Goal: Task Accomplishment & Management: Use online tool/utility

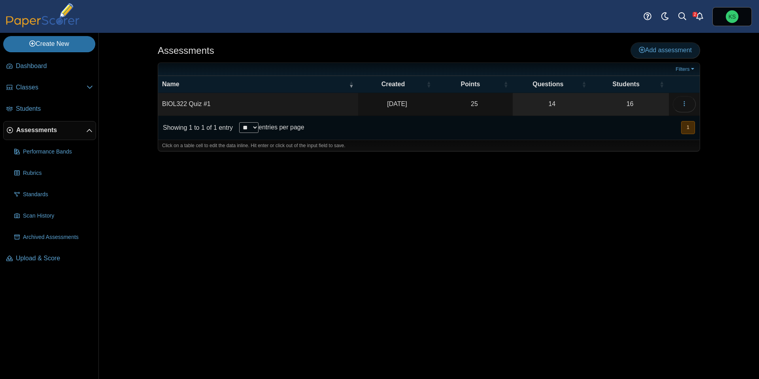
click at [643, 48] on span "Add assessment" at bounding box center [665, 50] width 53 height 7
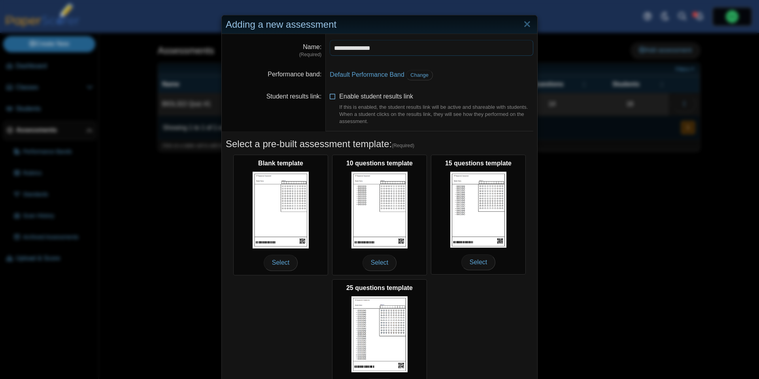
type input "**********"
click at [334, 98] on icon at bounding box center [333, 95] width 6 height 6
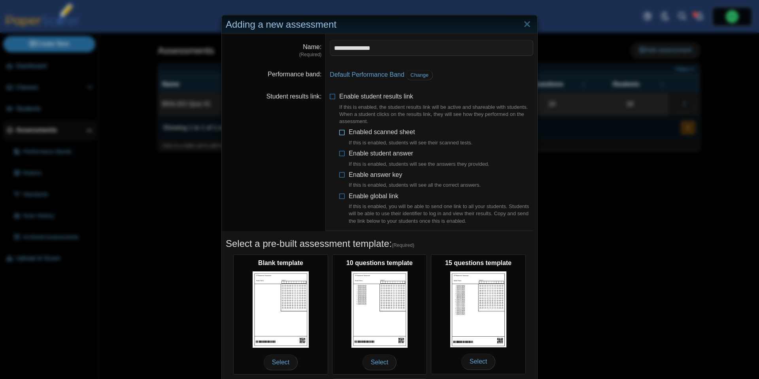
click at [343, 132] on icon at bounding box center [342, 131] width 6 height 6
click at [341, 152] on icon at bounding box center [342, 152] width 6 height 6
click at [343, 174] on icon at bounding box center [342, 173] width 6 height 6
click at [344, 195] on icon at bounding box center [342, 195] width 6 height 6
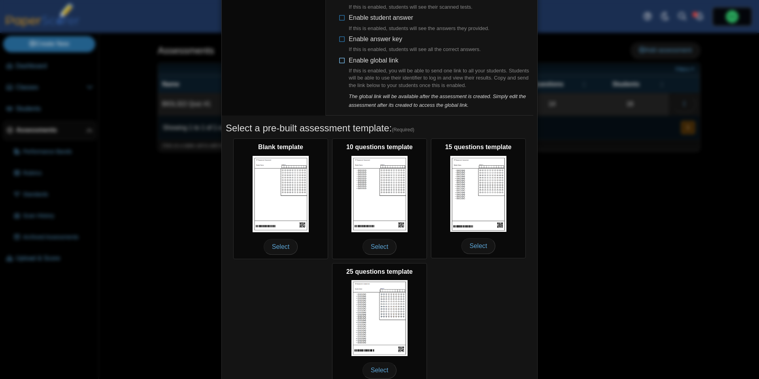
scroll to position [170, 0]
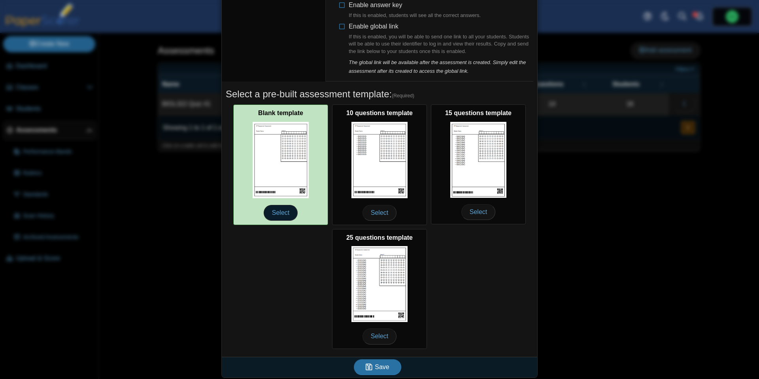
click at [281, 209] on span "Select" at bounding box center [281, 213] width 34 height 16
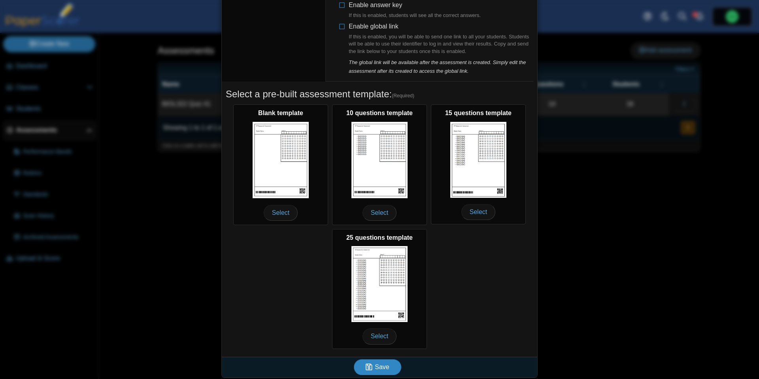
click at [377, 363] on span "Save" at bounding box center [382, 366] width 14 height 7
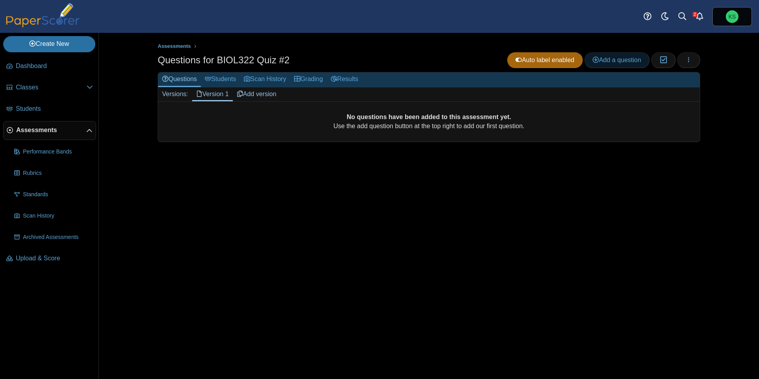
click at [629, 60] on span "Add a question" at bounding box center [616, 60] width 49 height 7
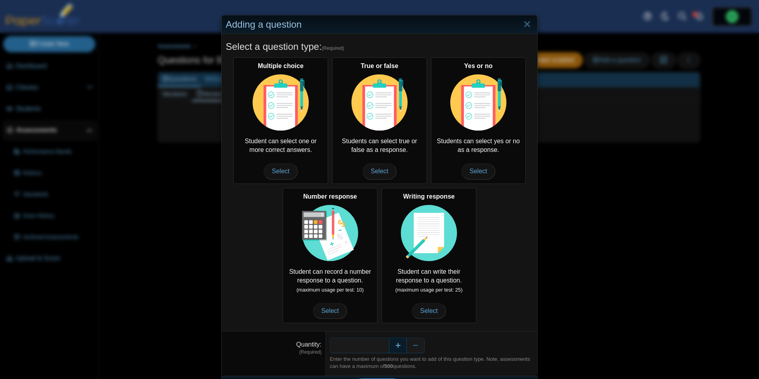
click at [398, 349] on button "Increase" at bounding box center [398, 345] width 18 height 16
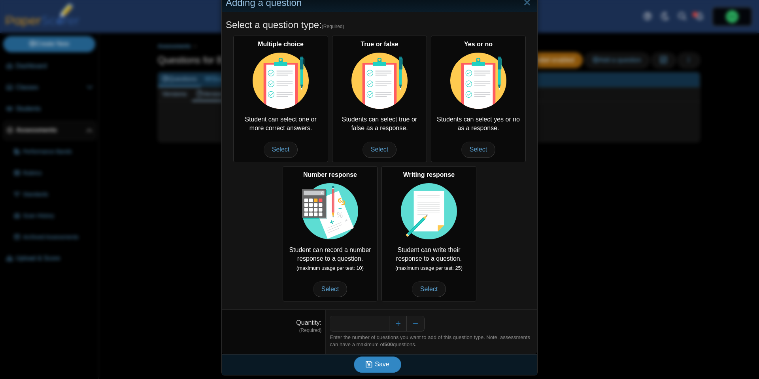
click at [385, 365] on span "Save" at bounding box center [382, 363] width 14 height 7
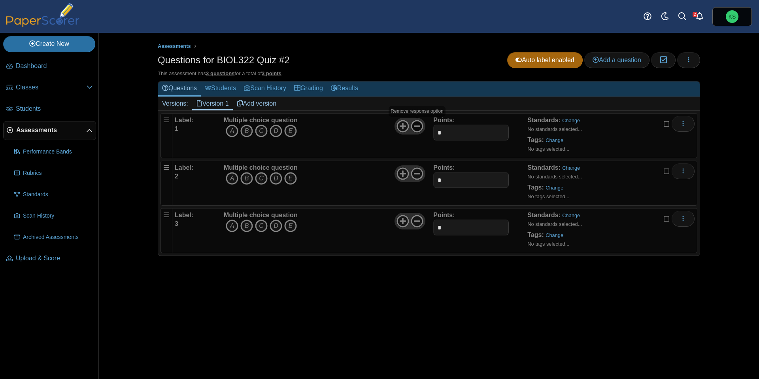
click at [421, 123] on icon at bounding box center [417, 126] width 13 height 13
click at [413, 174] on icon at bounding box center [417, 173] width 13 height 13
click at [415, 220] on use at bounding box center [417, 221] width 12 height 12
click at [263, 133] on icon "C" at bounding box center [261, 130] width 13 height 13
click at [570, 122] on link "Change" at bounding box center [571, 120] width 18 height 6
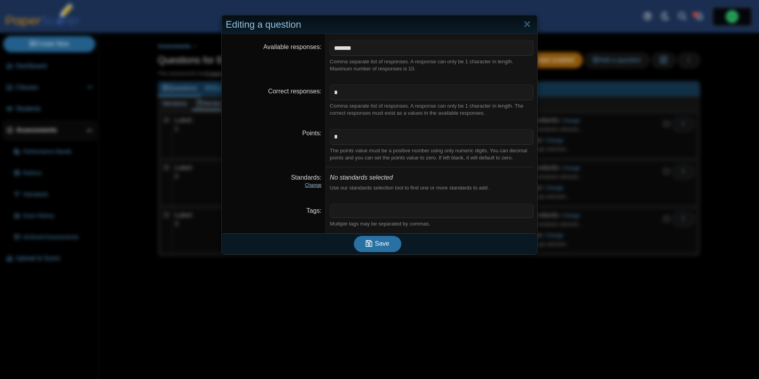
click at [316, 183] on link "Change" at bounding box center [313, 185] width 17 height 6
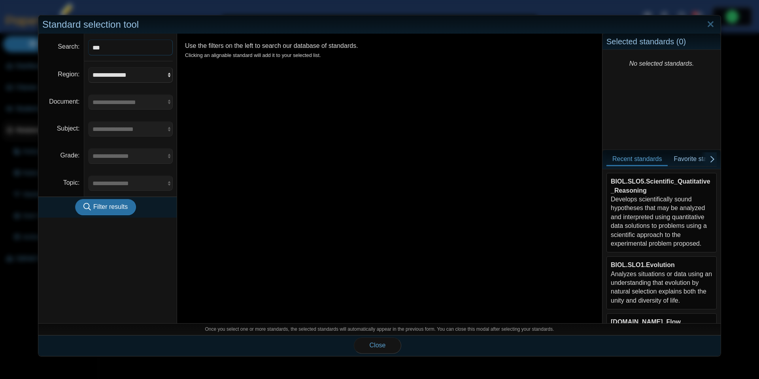
type input "****"
click at [75, 199] on button "Filter results" at bounding box center [105, 207] width 61 height 16
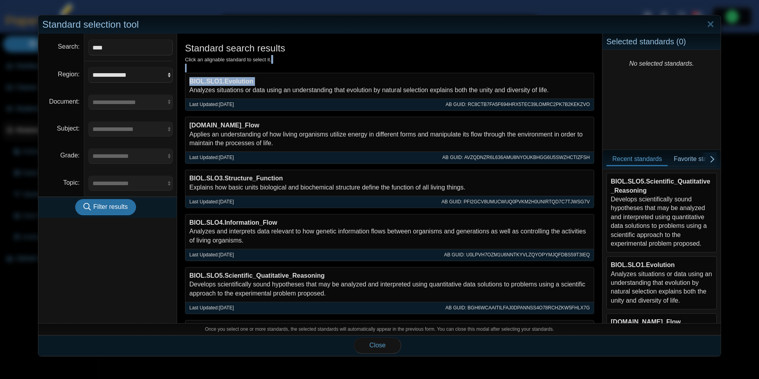
drag, startPoint x: 187, startPoint y: 92, endPoint x: 288, endPoint y: 65, distance: 103.9
click at [288, 65] on div "Standard search results Click an alignable standard to select it. BIOL.SLO1.Evo…" at bounding box center [389, 278] width 409 height 475
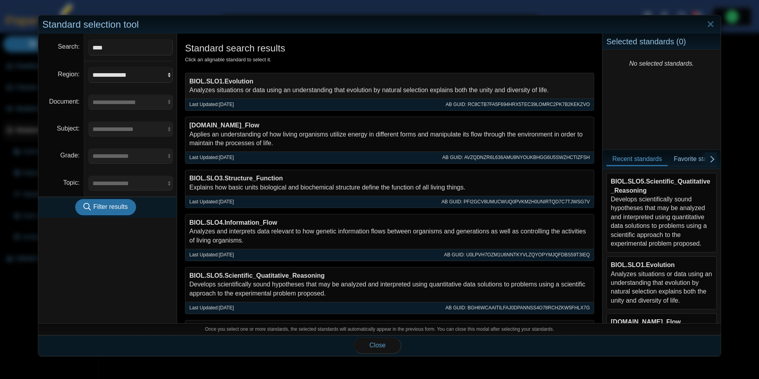
click at [323, 88] on div "BIOL.SLO1.Evolution Analyzes situations or data using an understanding that evo…" at bounding box center [389, 86] width 408 height 26
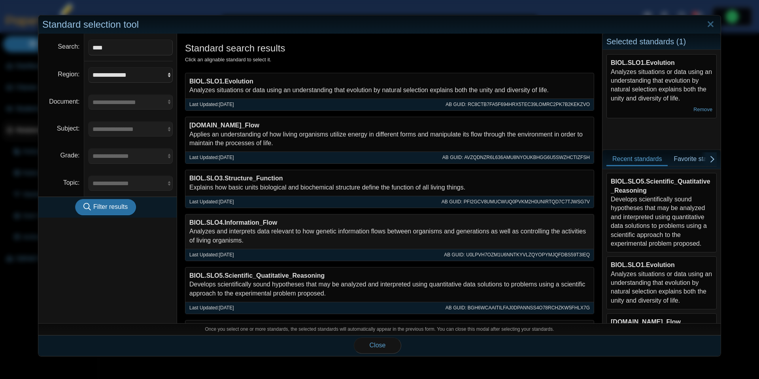
click at [277, 228] on div "BIOL.SLO4.Information_Flow Analyzes and interprets data relevant to how genetic…" at bounding box center [389, 231] width 408 height 34
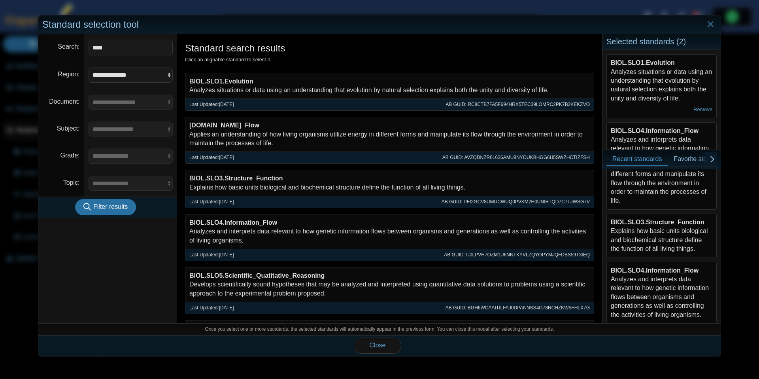
scroll to position [178, 0]
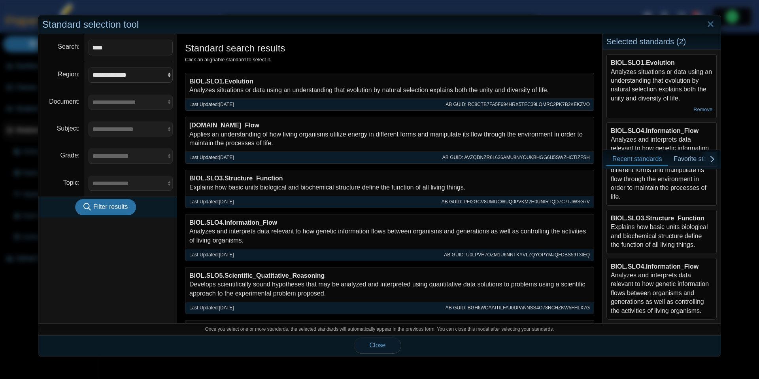
click at [386, 344] on button "Close" at bounding box center [377, 345] width 47 height 16
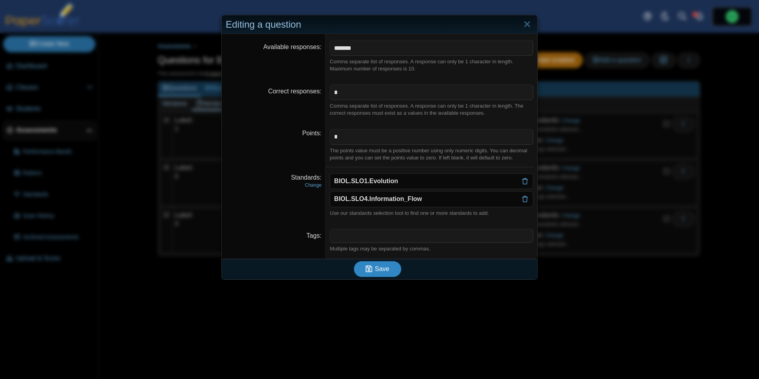
click at [390, 271] on button "Save" at bounding box center [377, 269] width 47 height 16
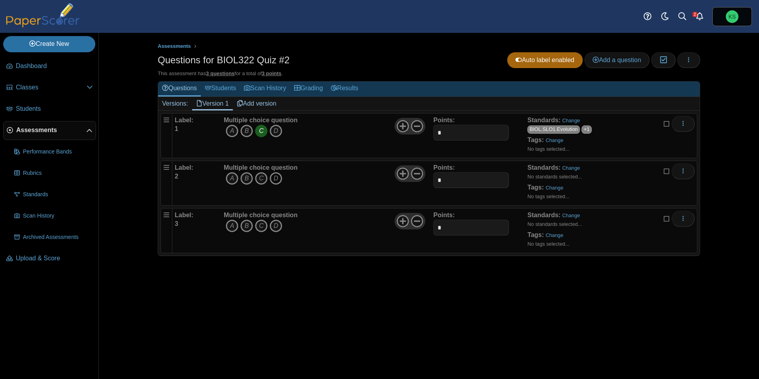
click at [277, 179] on icon "D" at bounding box center [276, 178] width 13 height 13
click at [573, 168] on link "Change" at bounding box center [571, 168] width 18 height 6
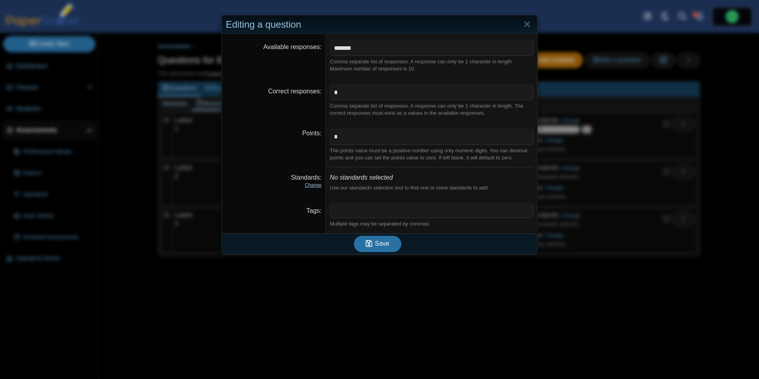
click at [318, 183] on link "Change" at bounding box center [313, 185] width 17 height 6
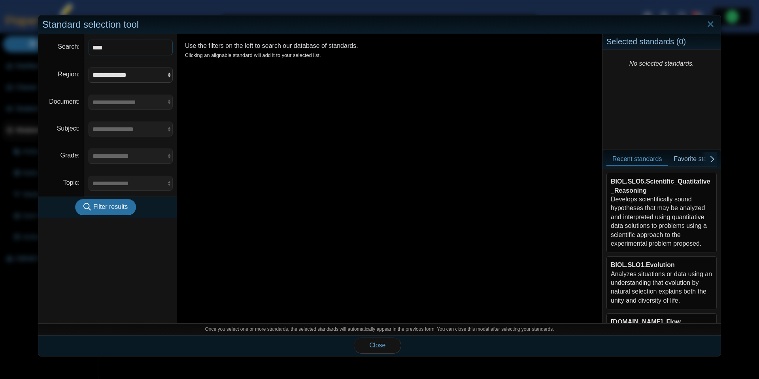
type input "****"
click at [75, 199] on button "Filter results" at bounding box center [105, 207] width 61 height 16
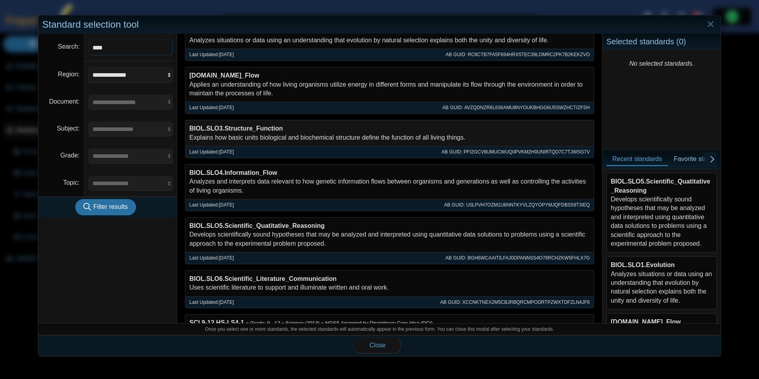
scroll to position [52, 0]
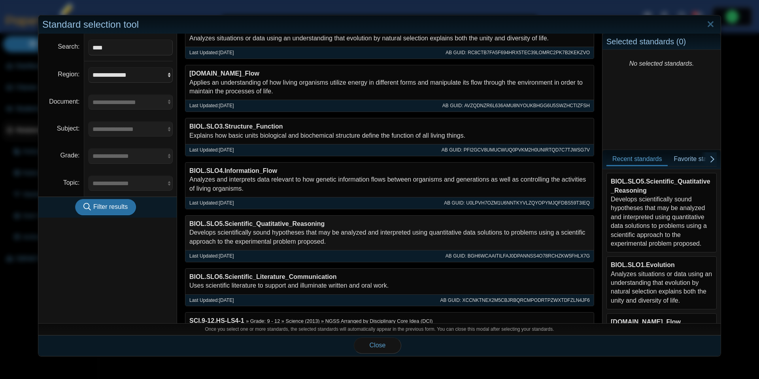
click at [345, 234] on div "BIOL.SLO5.Scientific_Quatitative_Reasoning Develops scientifically sound hypoth…" at bounding box center [389, 232] width 408 height 34
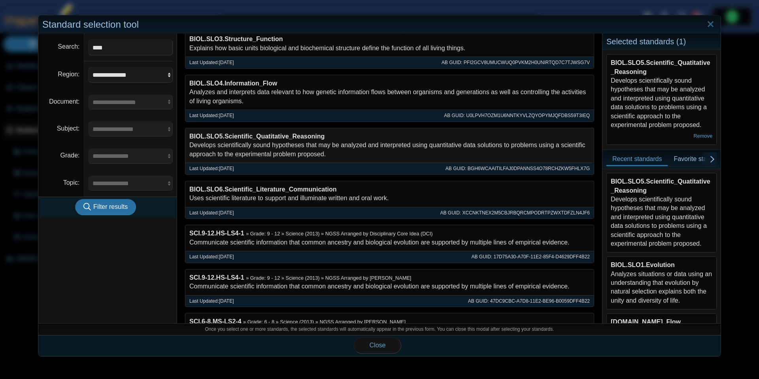
scroll to position [203, 0]
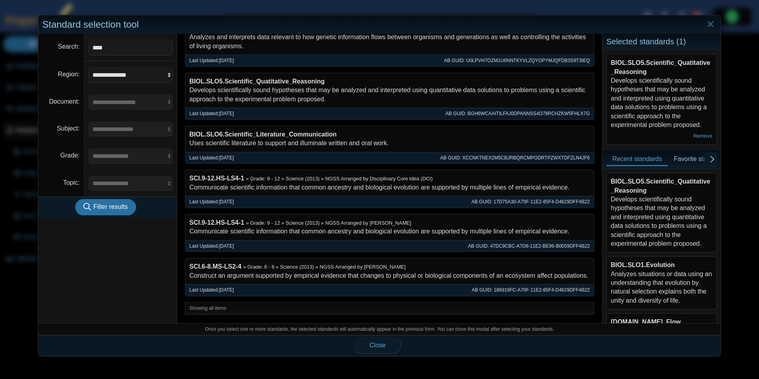
click at [379, 341] on button "Close" at bounding box center [377, 345] width 47 height 16
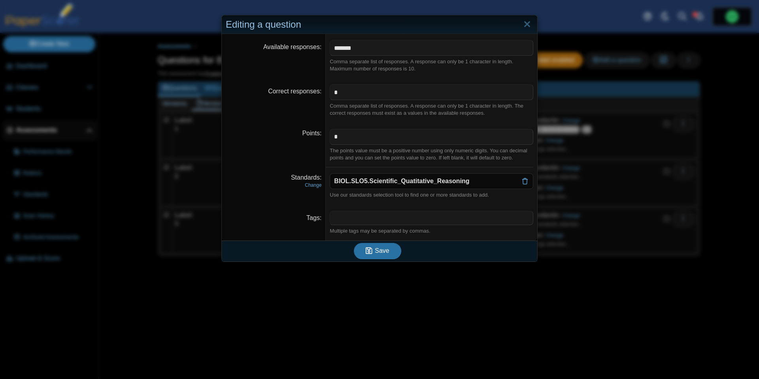
click at [385, 260] on div "Save" at bounding box center [377, 250] width 311 height 21
click at [385, 251] on span "Save" at bounding box center [382, 250] width 14 height 7
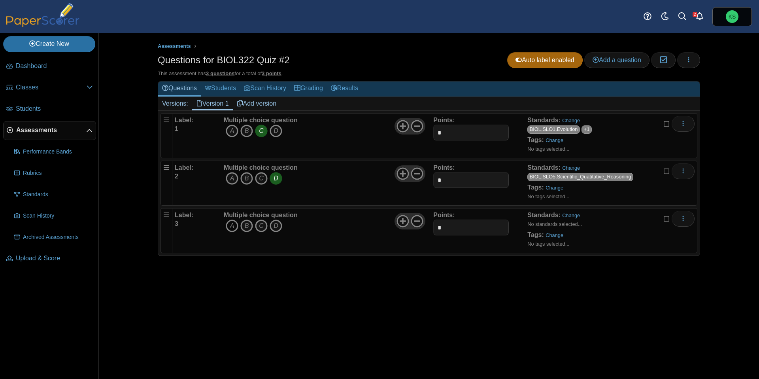
click at [234, 226] on icon "A" at bounding box center [232, 225] width 13 height 13
click at [573, 219] on div "Standards: Change No standards selected... Tags: Change No tags selected..." at bounding box center [597, 231] width 141 height 40
click at [575, 216] on link "Change" at bounding box center [571, 215] width 18 height 6
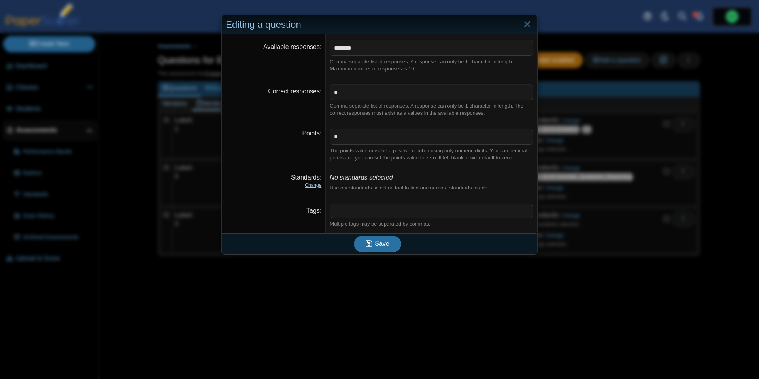
click at [313, 186] on link "Change" at bounding box center [313, 185] width 17 height 6
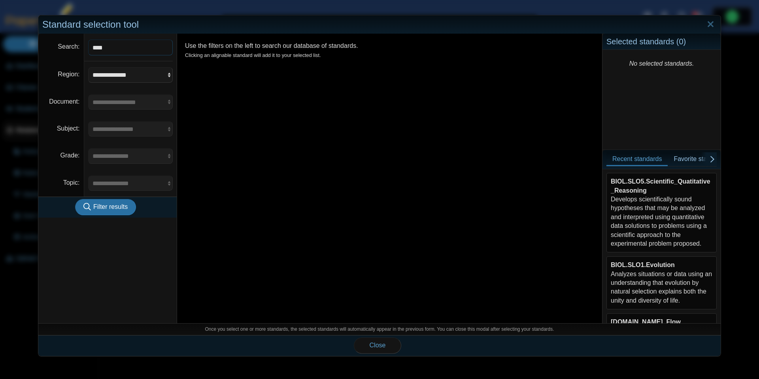
type input "****"
click at [75, 199] on button "Filter results" at bounding box center [105, 207] width 61 height 16
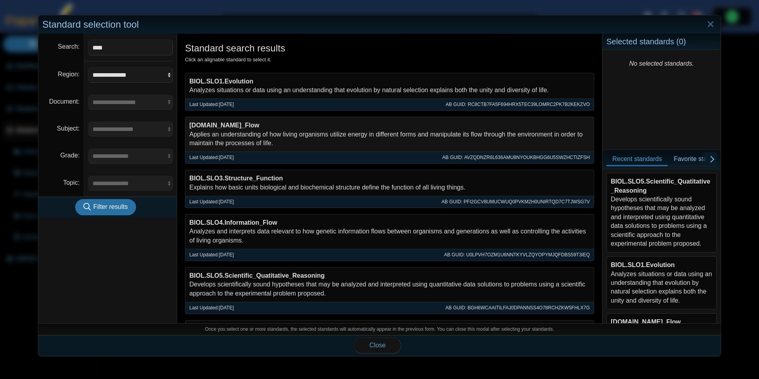
click at [274, 130] on div "[DOMAIN_NAME]_Flow Applies an understanding of how living organisms utilize ene…" at bounding box center [389, 134] width 408 height 34
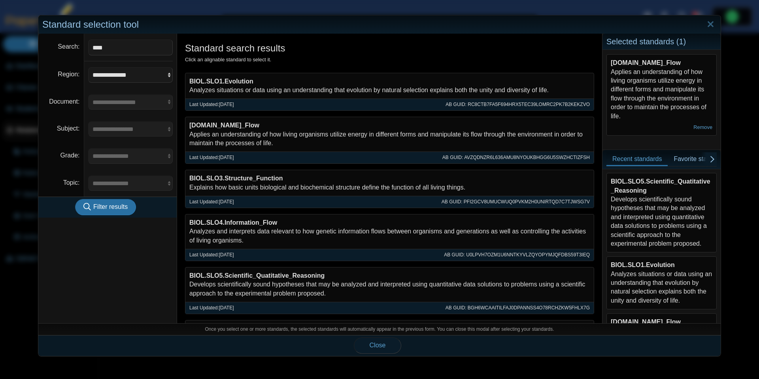
click at [377, 347] on span "Close" at bounding box center [378, 344] width 16 height 7
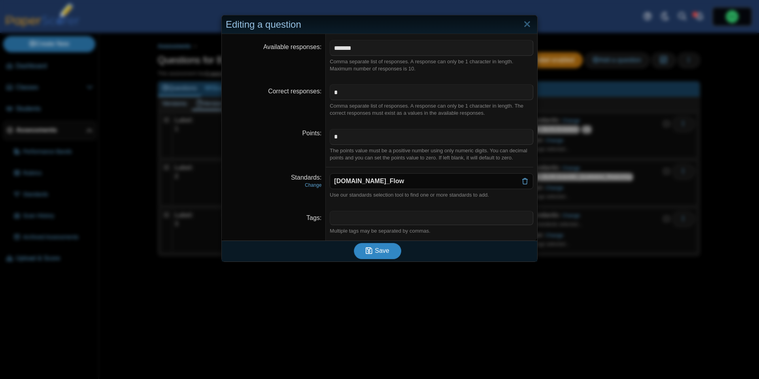
click at [390, 252] on button "Save" at bounding box center [377, 251] width 47 height 16
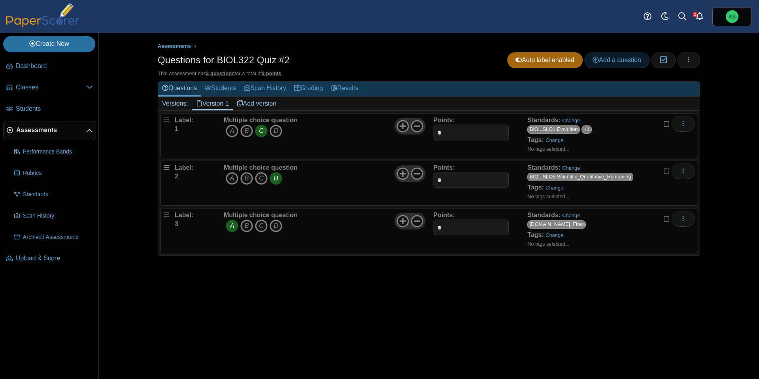
click at [638, 64] on link "Add a question" at bounding box center [616, 60] width 65 height 16
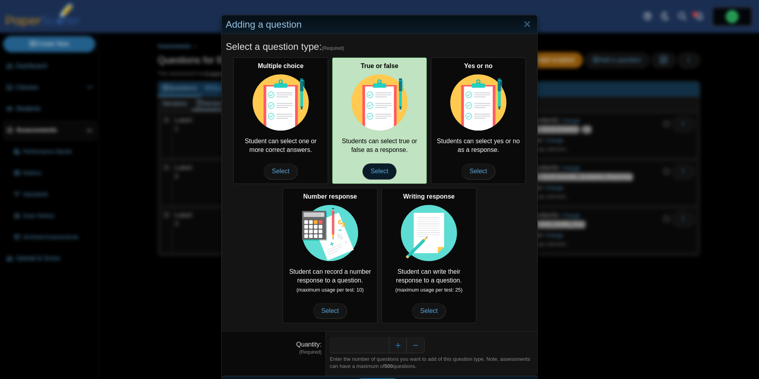
click at [377, 167] on span "Select" at bounding box center [379, 171] width 34 height 16
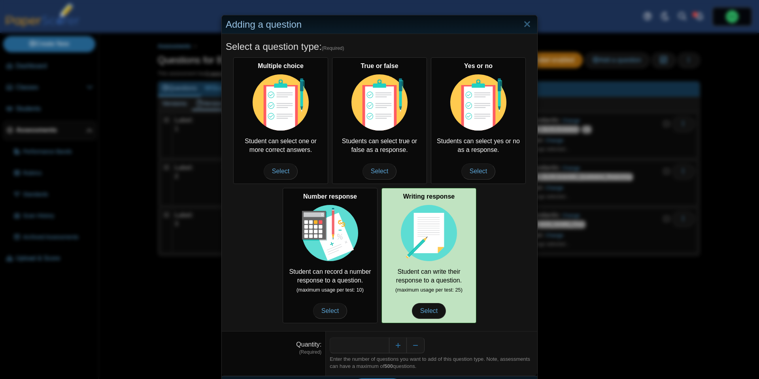
scroll to position [22, 0]
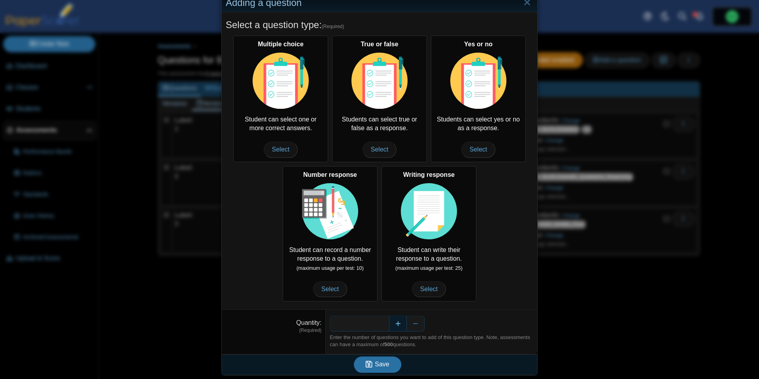
click at [397, 323] on button "Increase" at bounding box center [398, 323] width 18 height 16
type input "*"
click at [392, 358] on button "Save" at bounding box center [377, 364] width 47 height 16
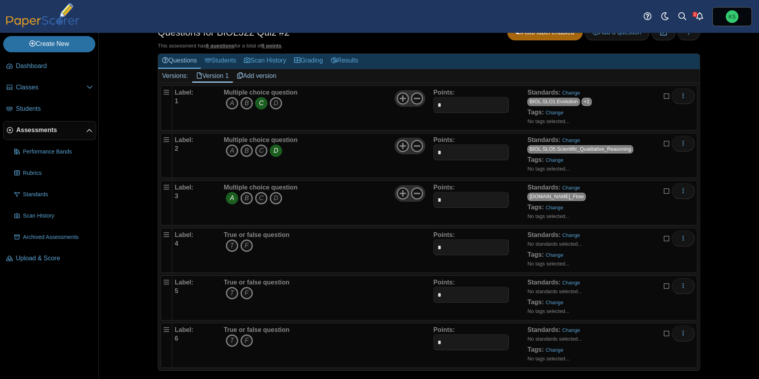
scroll to position [35, 0]
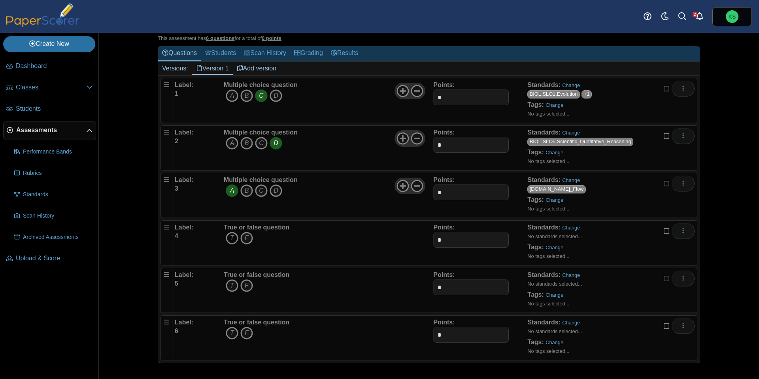
click at [233, 239] on icon "T" at bounding box center [232, 238] width 13 height 13
click at [567, 228] on link "Change" at bounding box center [571, 227] width 18 height 6
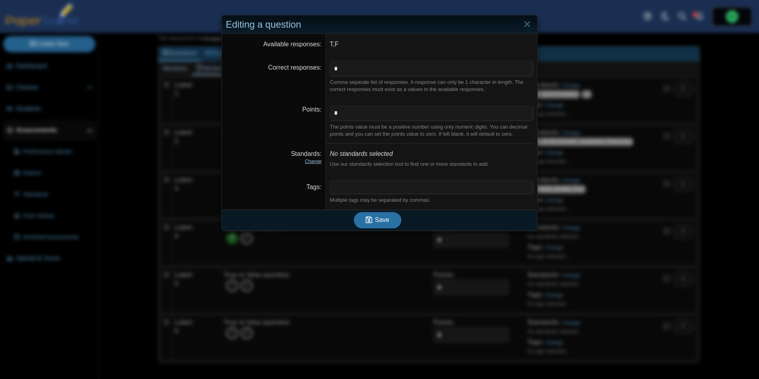
click at [314, 161] on link "Change" at bounding box center [313, 161] width 17 height 6
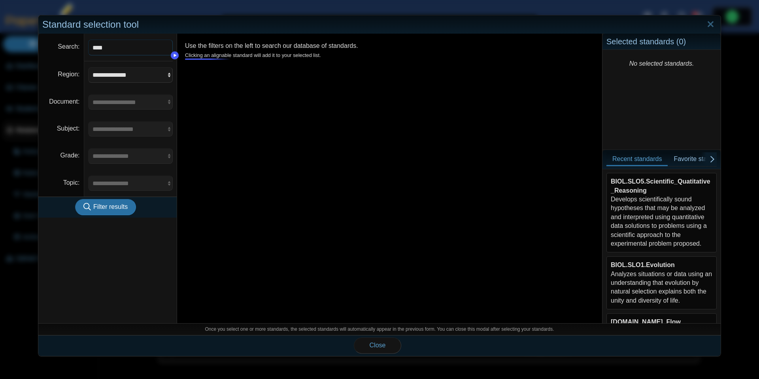
type input "****"
click at [75, 199] on button "Filter results" at bounding box center [105, 207] width 61 height 16
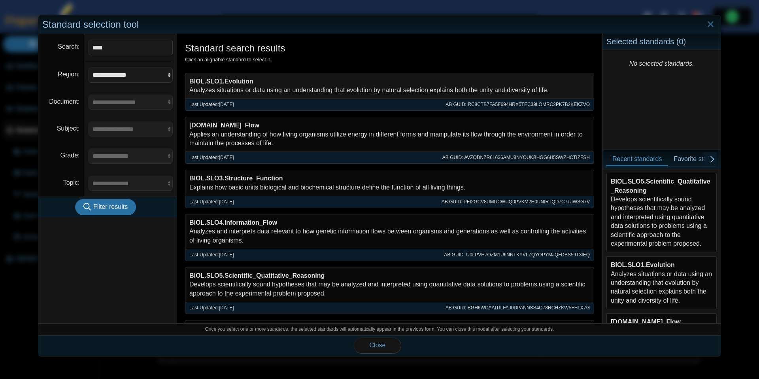
click at [230, 93] on div "BIOL.SLO1.Evolution Analyzes situations or data using an understanding that evo…" at bounding box center [389, 86] width 408 height 26
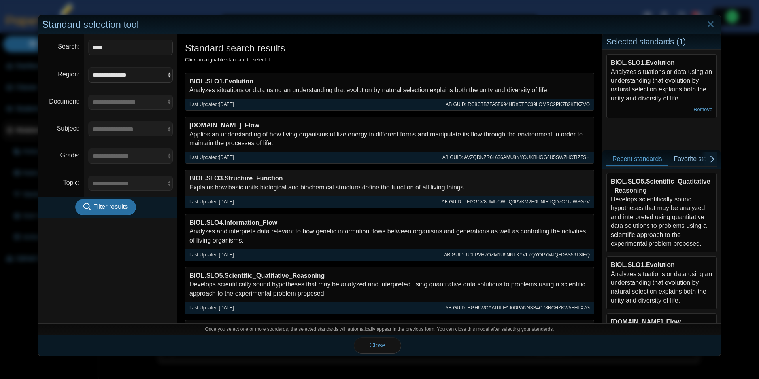
click at [265, 189] on div "BIOL.SLO3.Structure_Function Explains how basic units biological and biochemica…" at bounding box center [389, 183] width 408 height 26
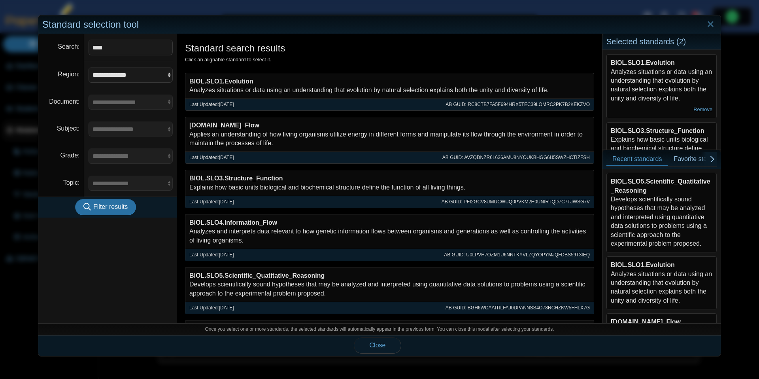
click at [379, 349] on button "Close" at bounding box center [377, 345] width 47 height 16
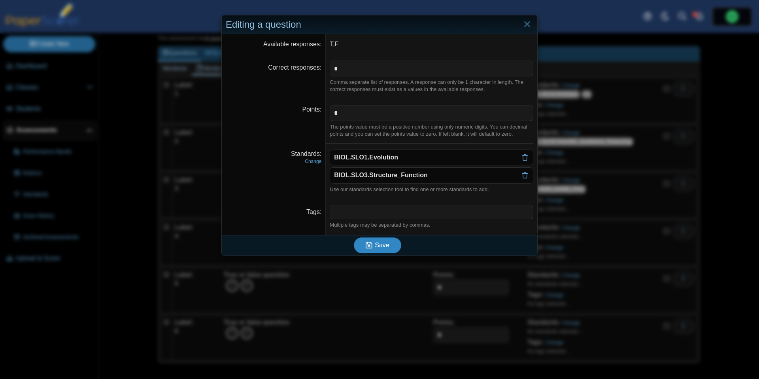
click at [389, 249] on button "Save" at bounding box center [377, 245] width 47 height 16
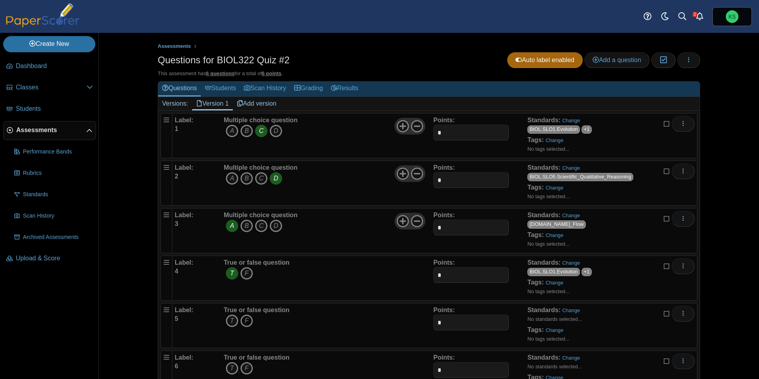
click at [250, 319] on icon "F" at bounding box center [246, 320] width 13 height 13
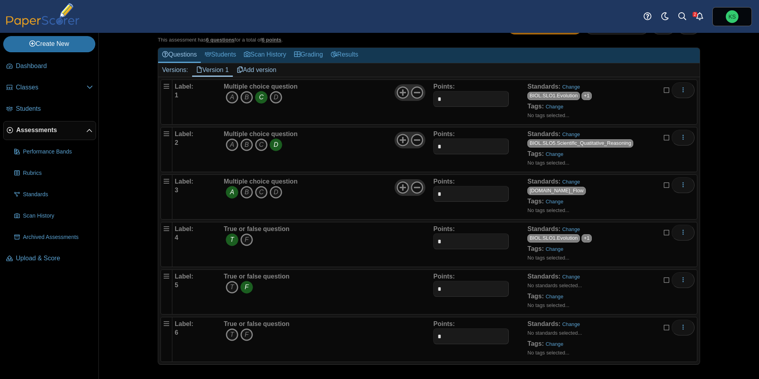
scroll to position [35, 0]
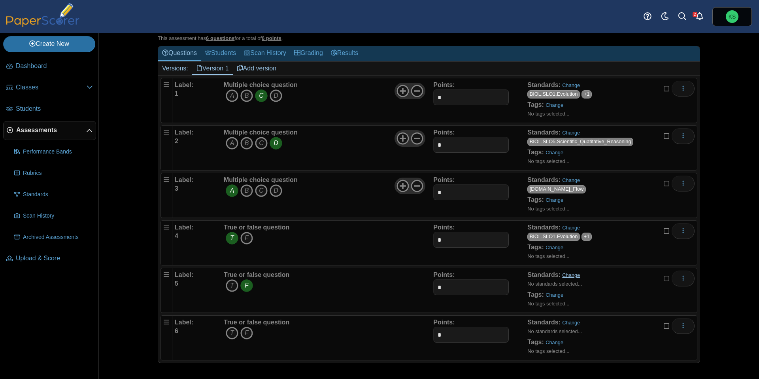
click at [570, 275] on link "Change" at bounding box center [571, 275] width 18 height 6
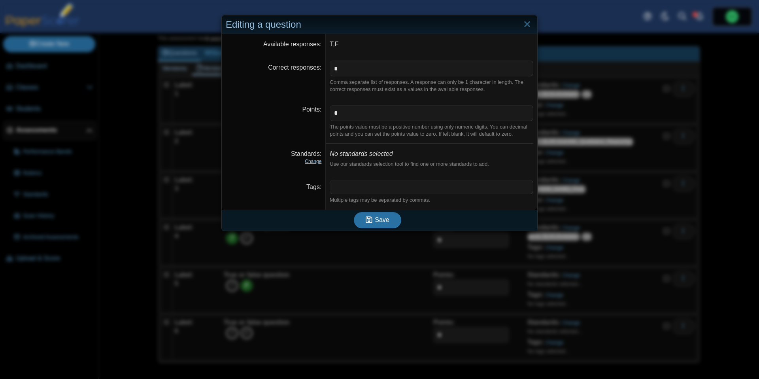
click at [317, 161] on link "Change" at bounding box center [313, 161] width 17 height 6
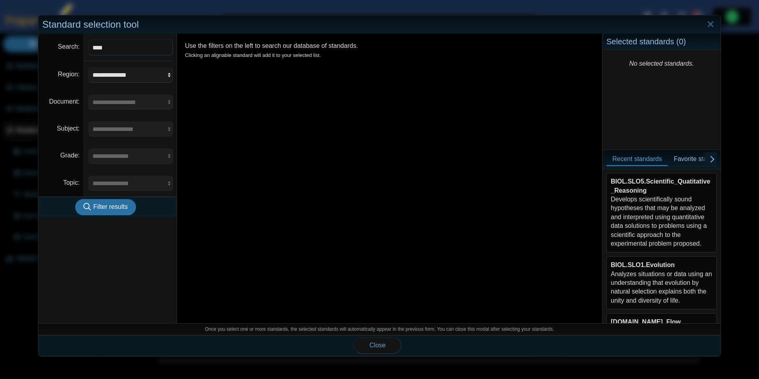
type input "****"
click at [75, 199] on button "Filter results" at bounding box center [105, 207] width 61 height 16
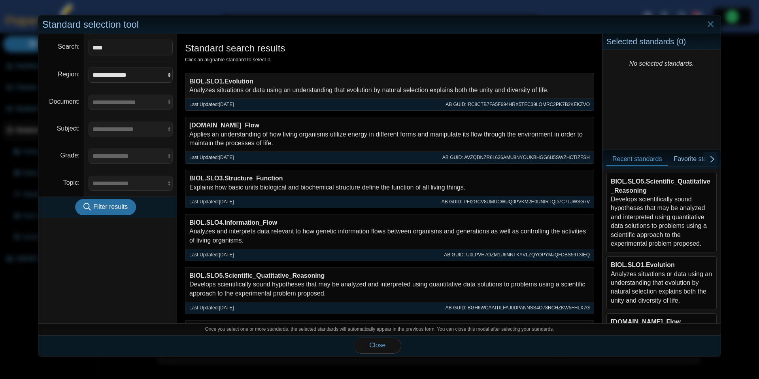
click at [237, 84] on b "BIOL.SLO1.Evolution" at bounding box center [221, 81] width 64 height 7
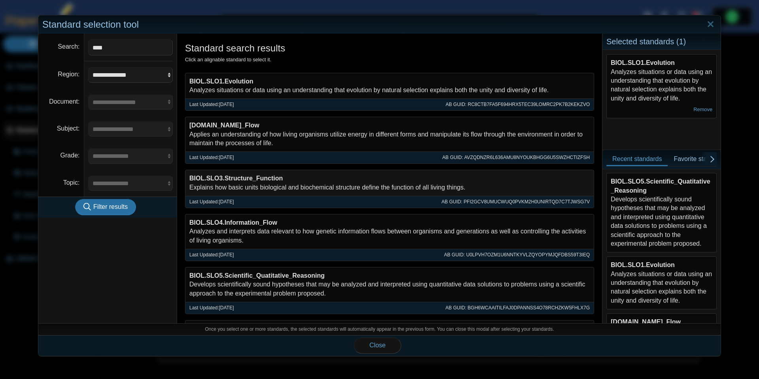
click at [272, 175] on b "BIOL.SLO3.Structure_Function" at bounding box center [235, 178] width 93 height 7
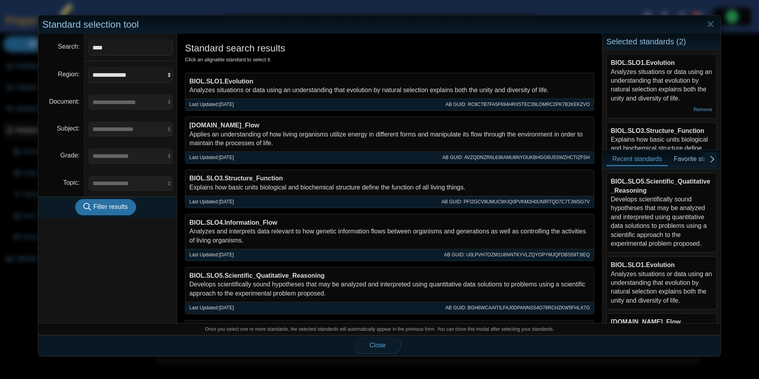
click at [387, 347] on button "Close" at bounding box center [377, 345] width 47 height 16
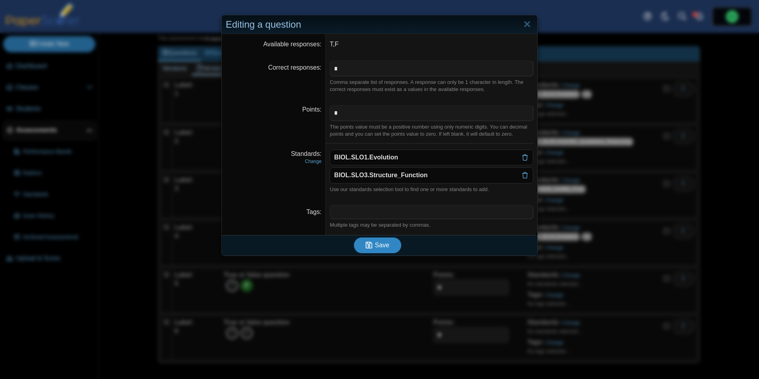
click at [375, 247] on span "Save" at bounding box center [382, 244] width 14 height 7
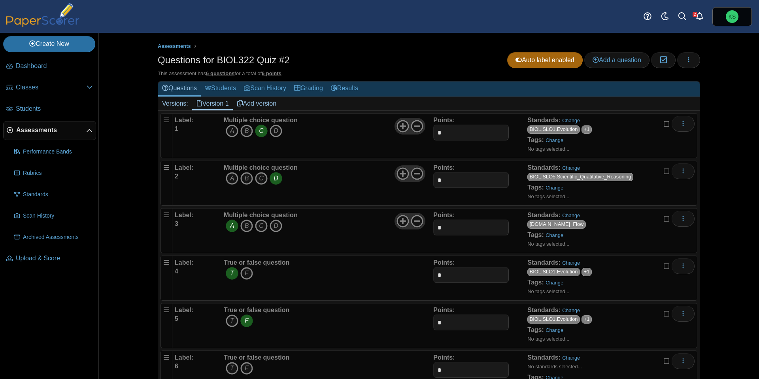
scroll to position [35, 0]
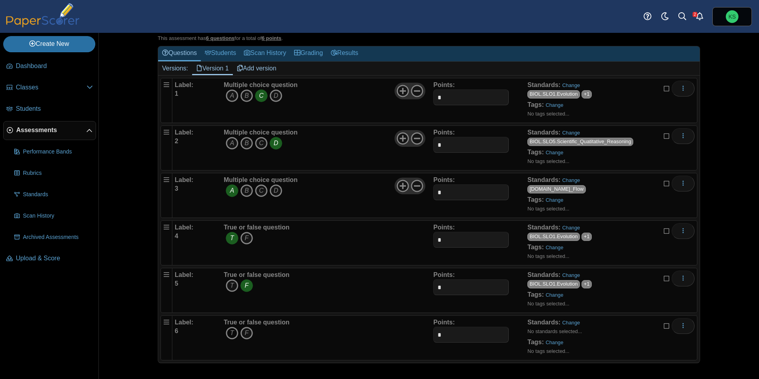
click at [233, 332] on icon "T" at bounding box center [232, 332] width 13 height 13
click at [567, 322] on link "Change" at bounding box center [571, 322] width 18 height 6
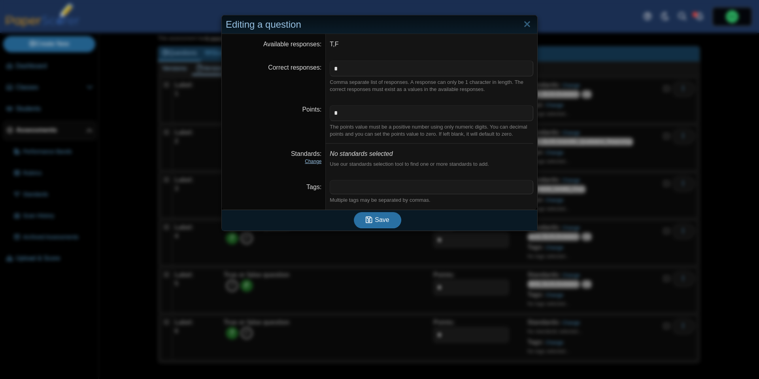
click at [309, 161] on link "Change" at bounding box center [313, 161] width 17 height 6
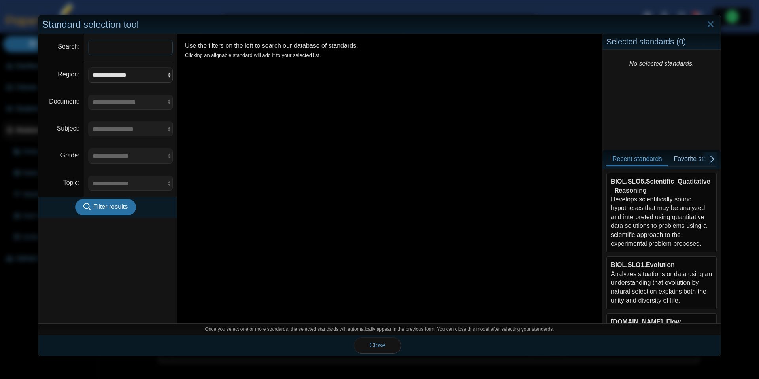
type input "*"
type input "****"
click at [75, 199] on button "Filter results" at bounding box center [105, 207] width 61 height 16
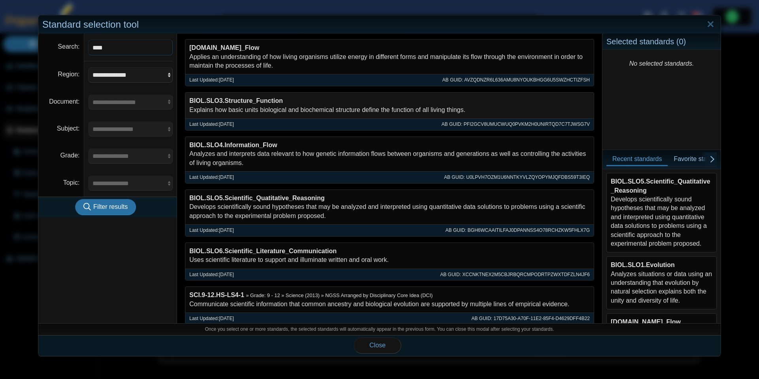
scroll to position [112, 0]
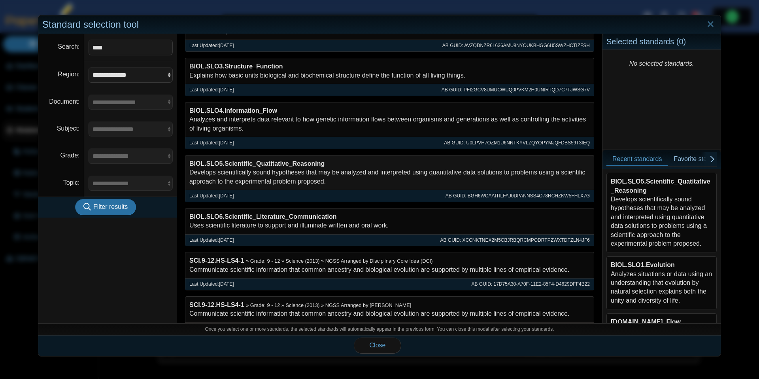
click at [282, 179] on div "BIOL.SLO5.Scientific_Quatitative_Reasoning Develops scientifically sound hypoth…" at bounding box center [389, 172] width 408 height 34
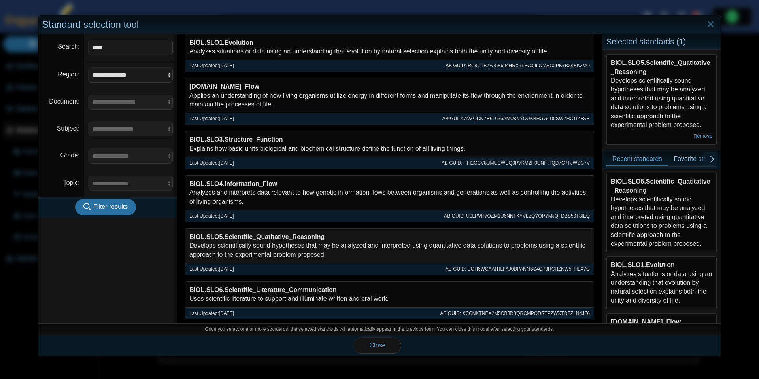
scroll to position [0, 0]
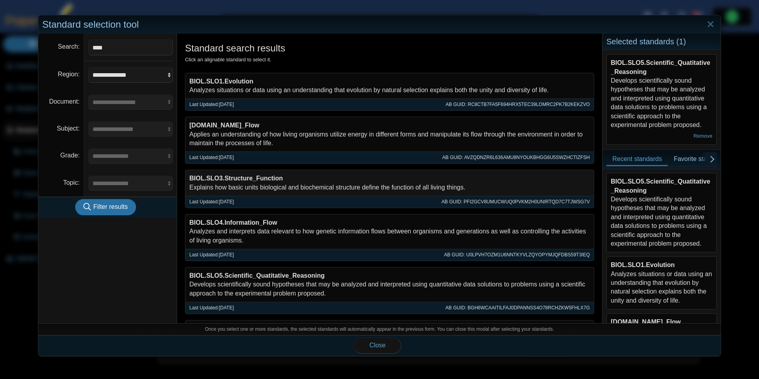
click at [266, 179] on b "BIOL.SLO3.Structure_Function" at bounding box center [235, 178] width 93 height 7
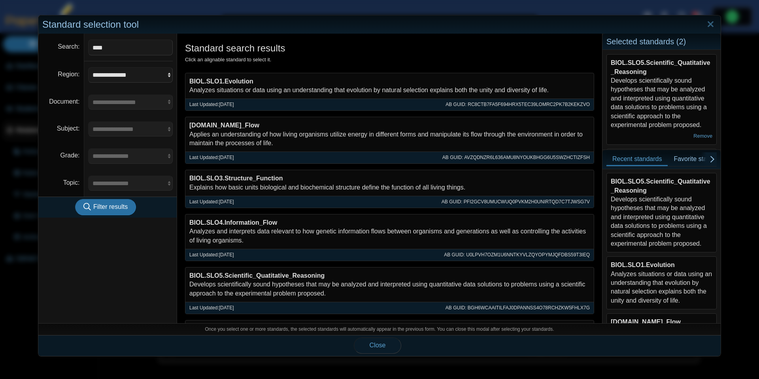
click at [394, 344] on button "Close" at bounding box center [377, 345] width 47 height 16
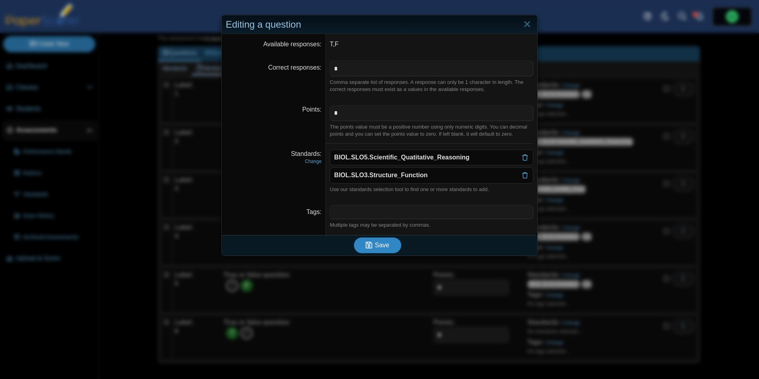
click at [392, 249] on button "Save" at bounding box center [377, 245] width 47 height 16
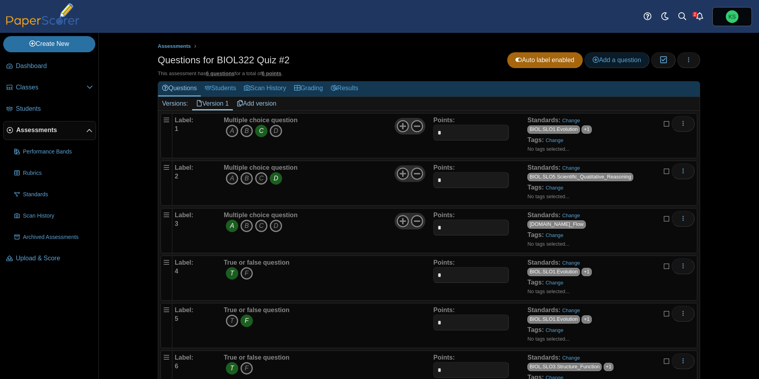
click at [617, 57] on span "Add a question" at bounding box center [616, 60] width 49 height 7
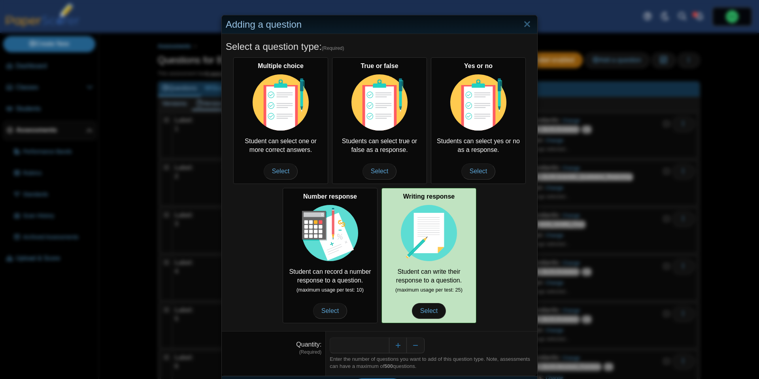
click at [430, 220] on img at bounding box center [429, 233] width 56 height 56
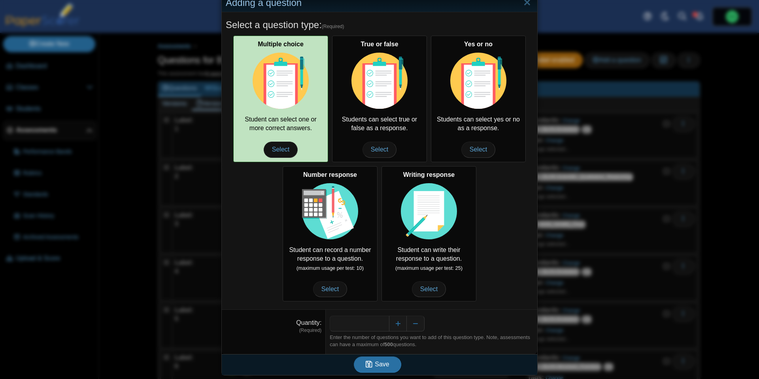
click at [304, 101] on img at bounding box center [281, 81] width 56 height 56
click at [278, 151] on span "Select" at bounding box center [281, 149] width 34 height 16
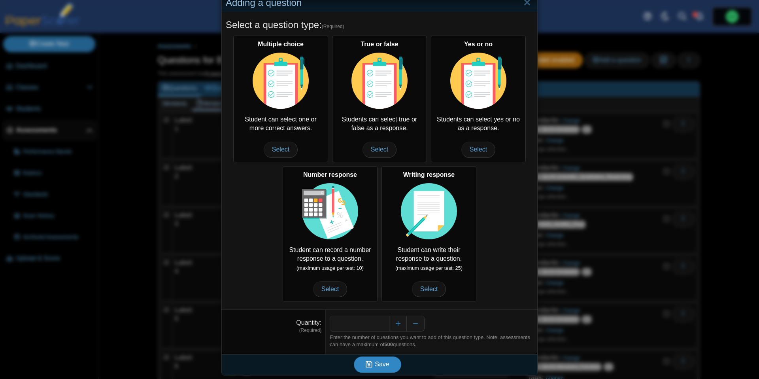
click at [376, 361] on span "Save" at bounding box center [382, 363] width 14 height 7
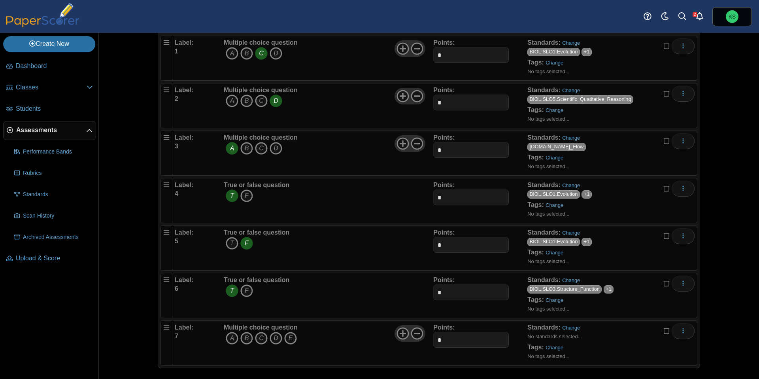
scroll to position [79, 0]
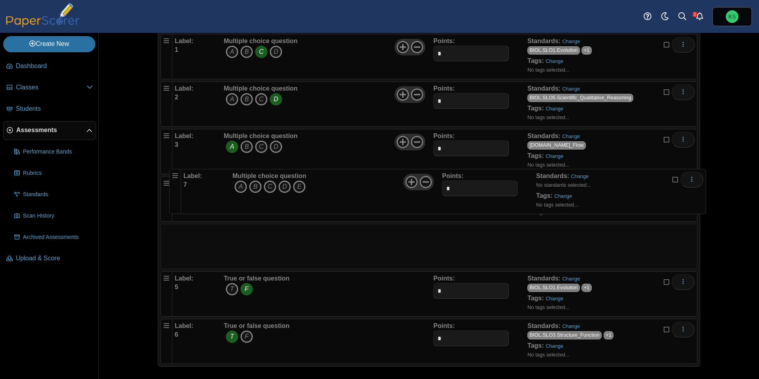
drag, startPoint x: 161, startPoint y: 333, endPoint x: 170, endPoint y: 180, distance: 153.2
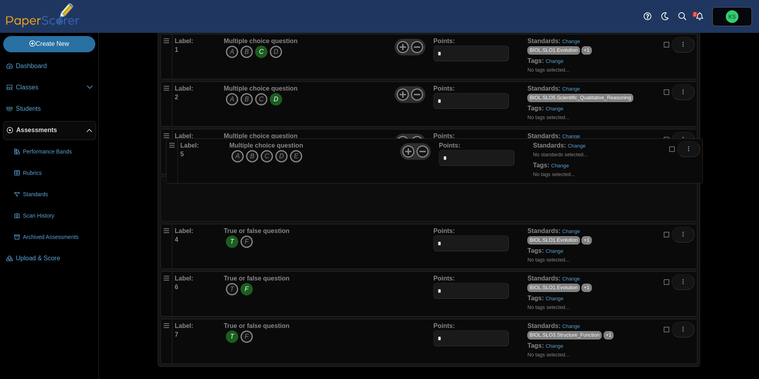
drag, startPoint x: 167, startPoint y: 256, endPoint x: 172, endPoint y: 169, distance: 87.5
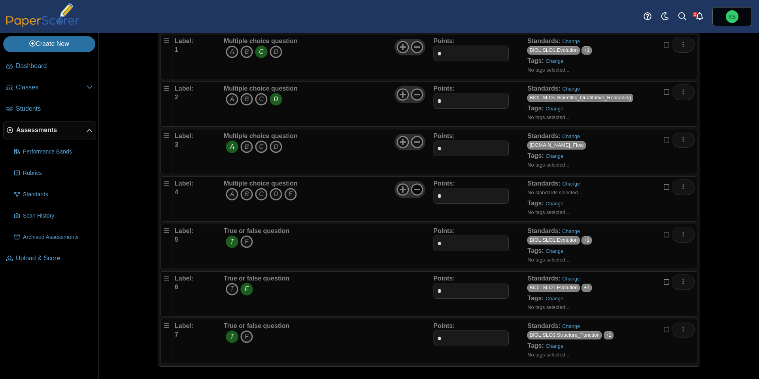
click at [415, 189] on use at bounding box center [417, 189] width 12 height 12
click at [250, 195] on icon "B" at bounding box center [246, 194] width 13 height 13
click at [564, 186] on link "Change" at bounding box center [571, 184] width 18 height 6
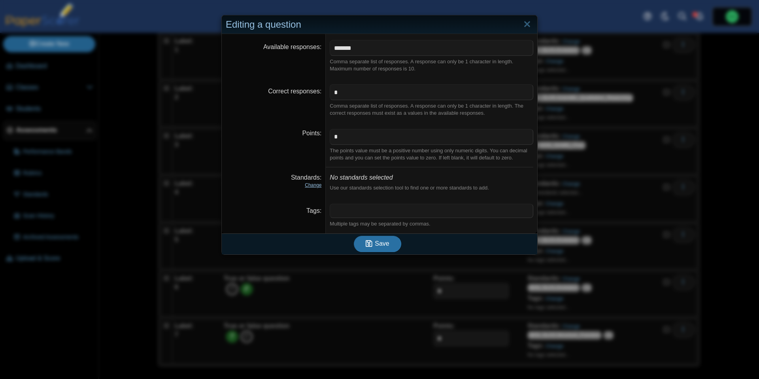
click at [317, 185] on link "Change" at bounding box center [313, 185] width 17 height 6
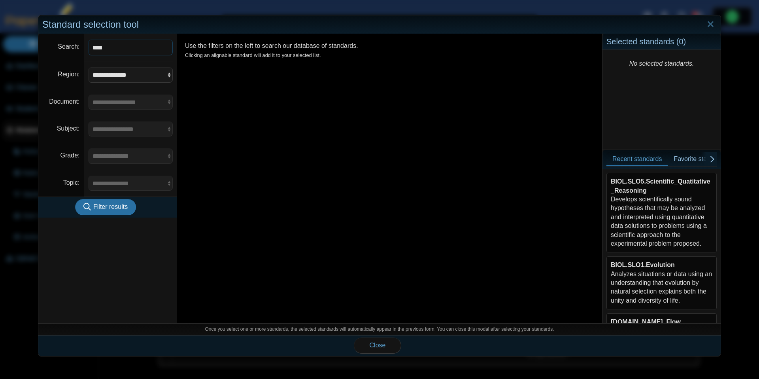
type input "****"
click at [75, 199] on button "Filter results" at bounding box center [105, 207] width 61 height 16
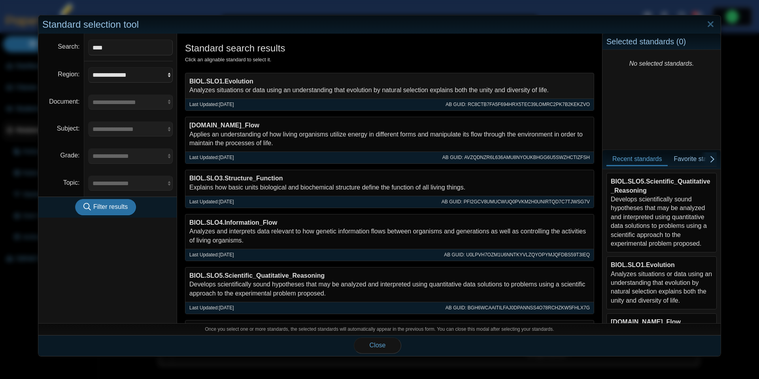
click at [274, 77] on div "BIOL.SLO1.Evolution Analyzes situations or data using an understanding that evo…" at bounding box center [389, 86] width 408 height 26
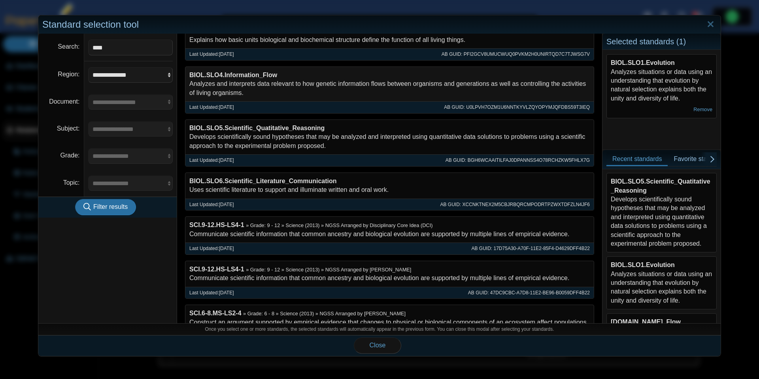
scroll to position [203, 0]
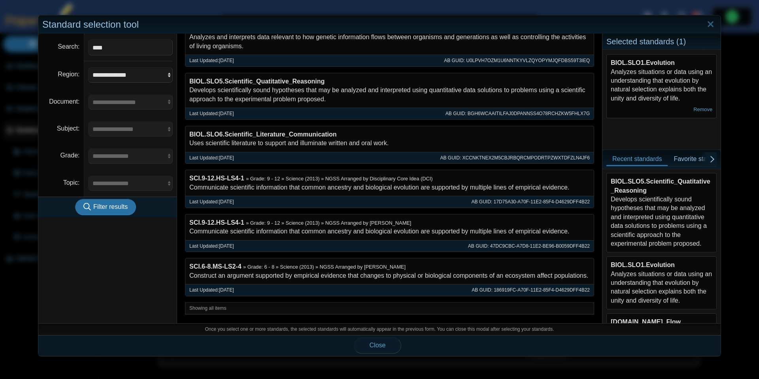
click at [380, 346] on span "Close" at bounding box center [378, 344] width 16 height 7
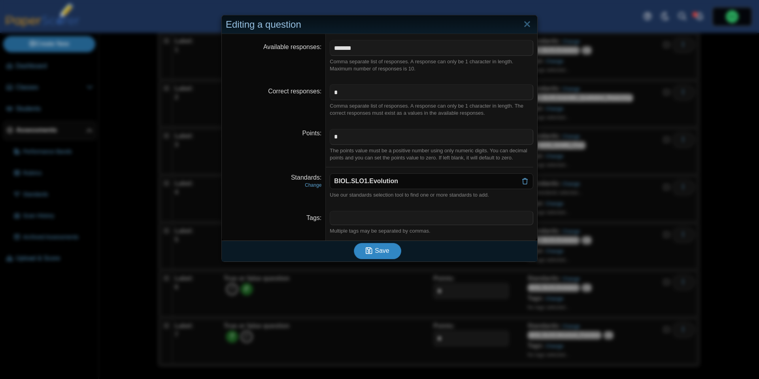
click at [378, 253] on span "Save" at bounding box center [382, 250] width 14 height 7
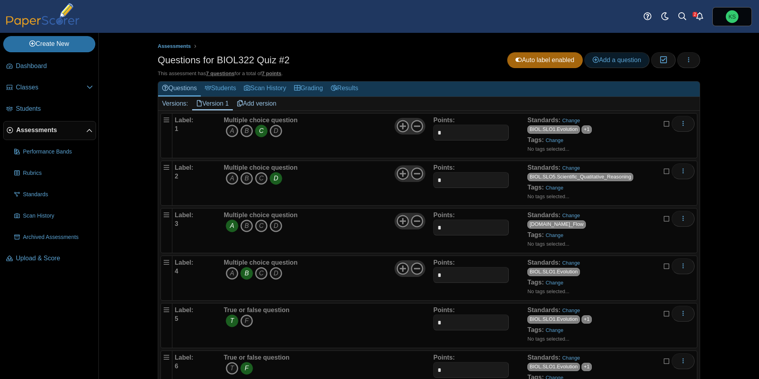
click at [592, 62] on icon at bounding box center [595, 60] width 6 height 6
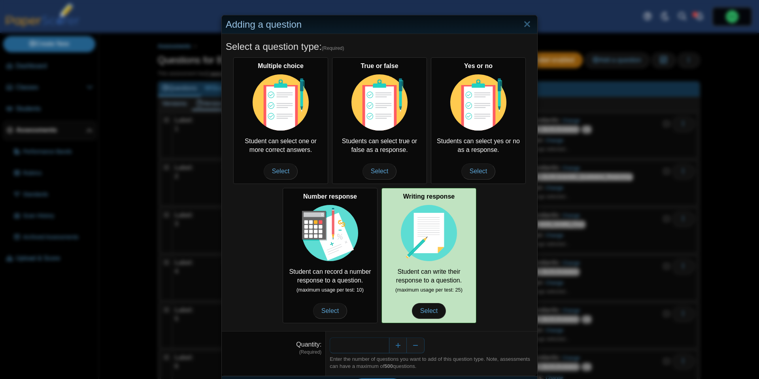
scroll to position [22, 0]
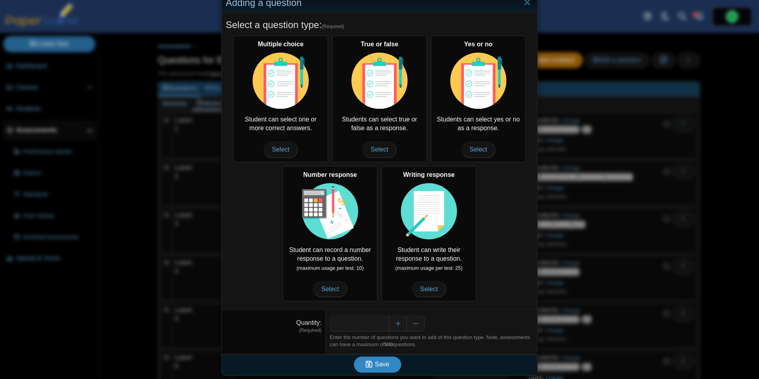
click at [369, 368] on icon "submit" at bounding box center [370, 364] width 9 height 9
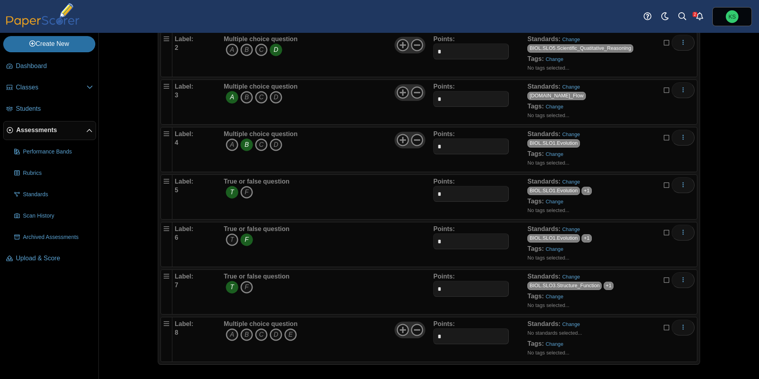
scroll to position [130, 0]
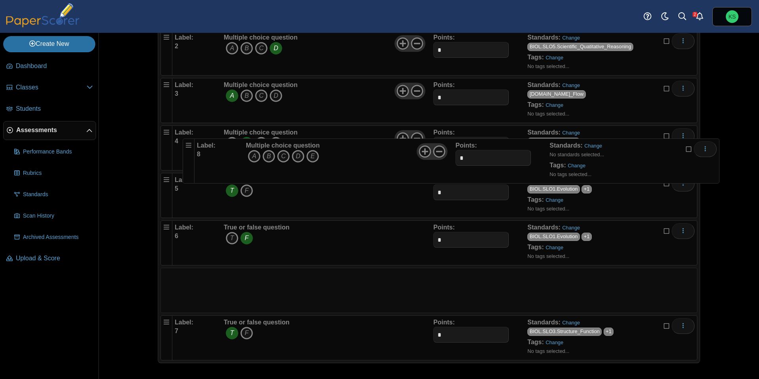
drag, startPoint x: 162, startPoint y: 346, endPoint x: 184, endPoint y: 164, distance: 183.1
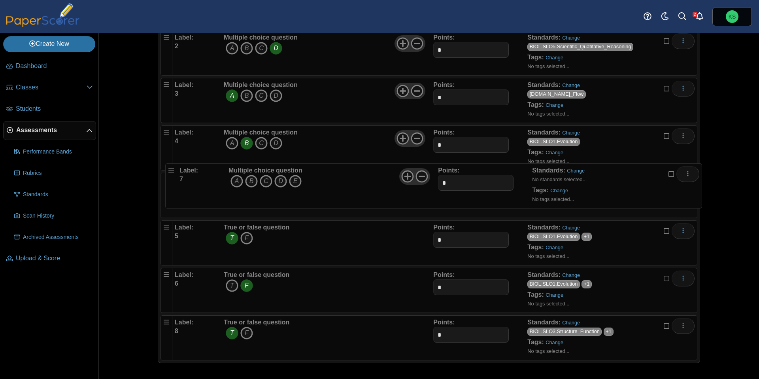
drag, startPoint x: 167, startPoint y: 300, endPoint x: 171, endPoint y: 193, distance: 106.8
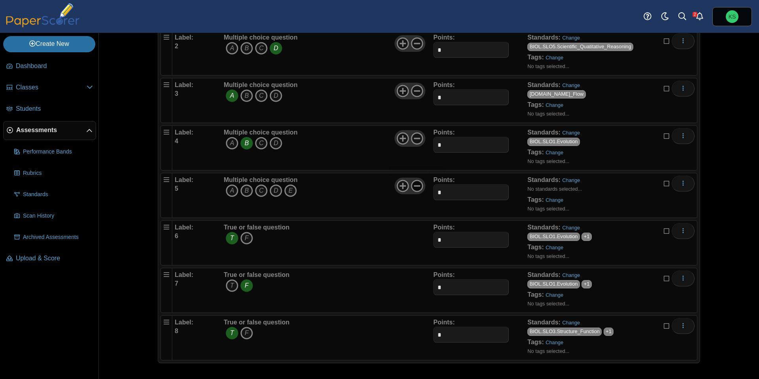
click at [419, 187] on icon at bounding box center [417, 185] width 13 height 13
click at [262, 191] on icon "C" at bounding box center [261, 190] width 13 height 13
click at [570, 181] on link "Change" at bounding box center [571, 180] width 18 height 6
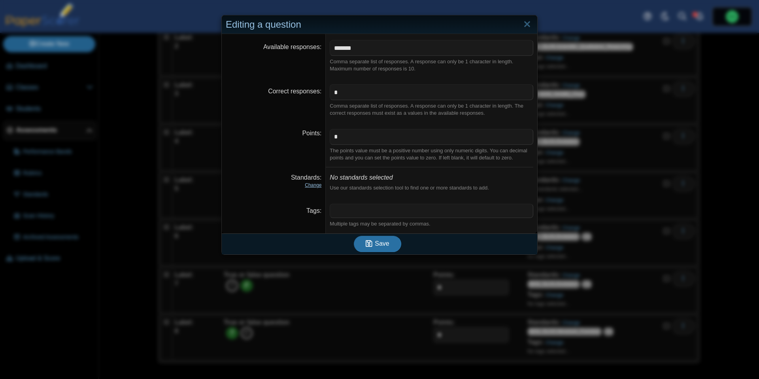
click at [317, 187] on link "Change" at bounding box center [313, 185] width 17 height 6
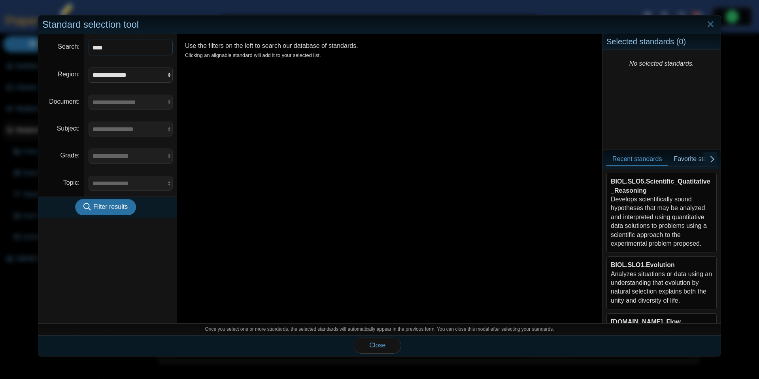
type input "****"
click at [75, 199] on button "Filter results" at bounding box center [105, 207] width 61 height 16
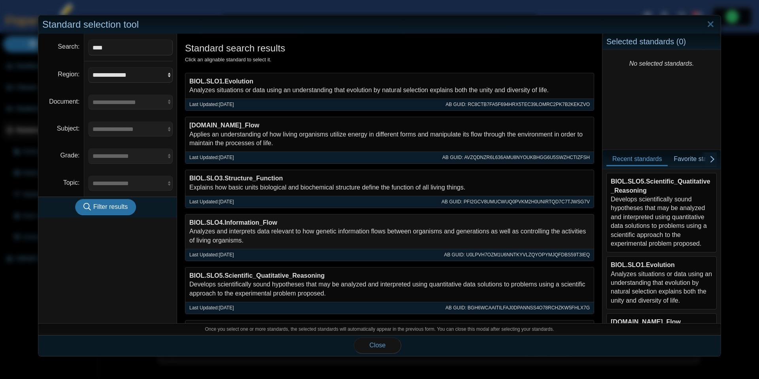
click at [308, 244] on div "BIOL.SLO4.Information_Flow Analyzes and interprets data relevant to how genetic…" at bounding box center [389, 231] width 408 height 34
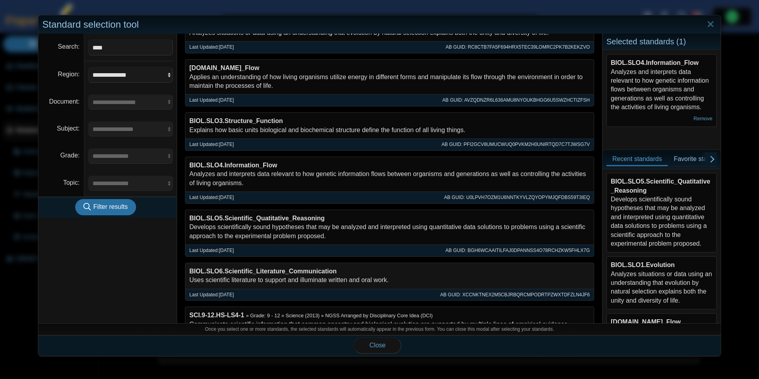
scroll to position [72, 0]
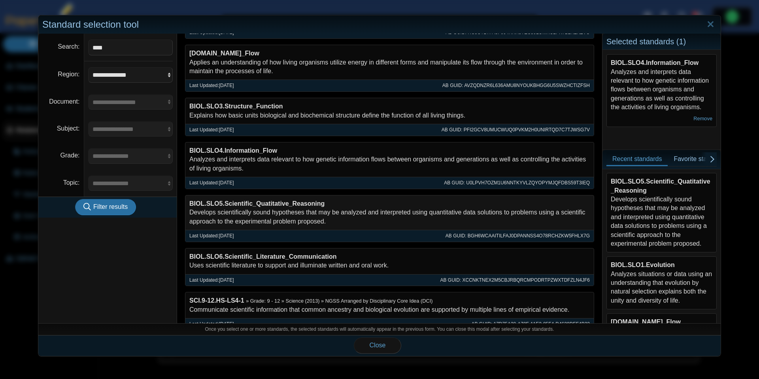
click at [313, 218] on div "BIOL.SLO5.Scientific_Quatitative_Reasoning Develops scientifically sound hypoth…" at bounding box center [389, 212] width 408 height 34
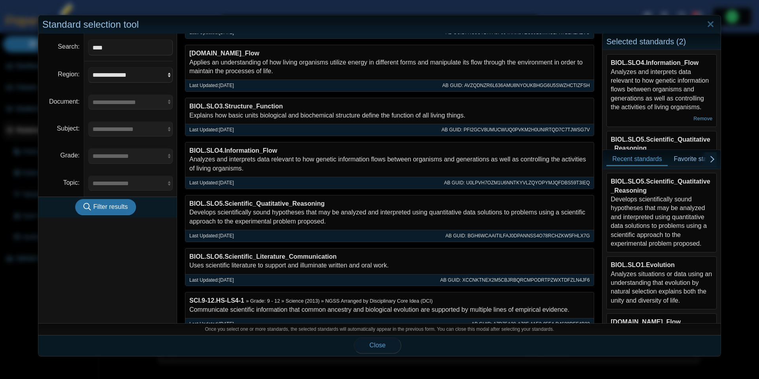
click at [378, 349] on button "Close" at bounding box center [377, 345] width 47 height 16
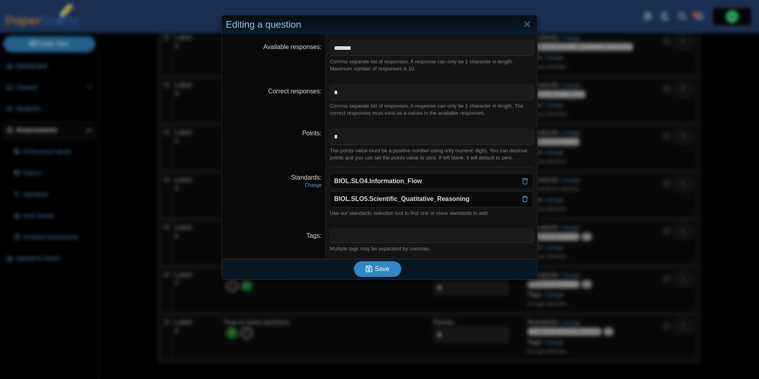
click at [379, 270] on span "Save" at bounding box center [382, 268] width 14 height 7
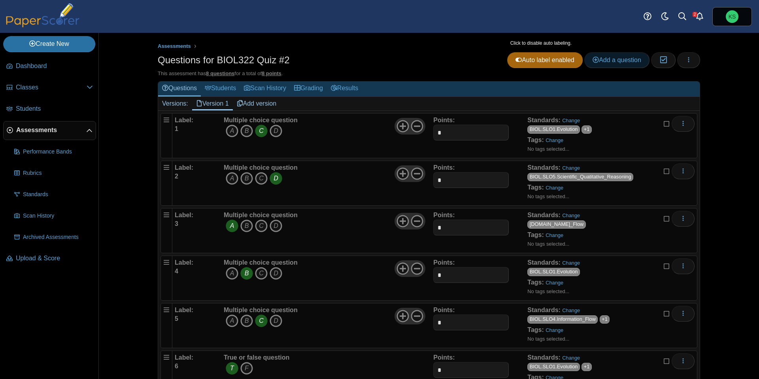
click at [596, 60] on span "Add a question" at bounding box center [616, 60] width 49 height 7
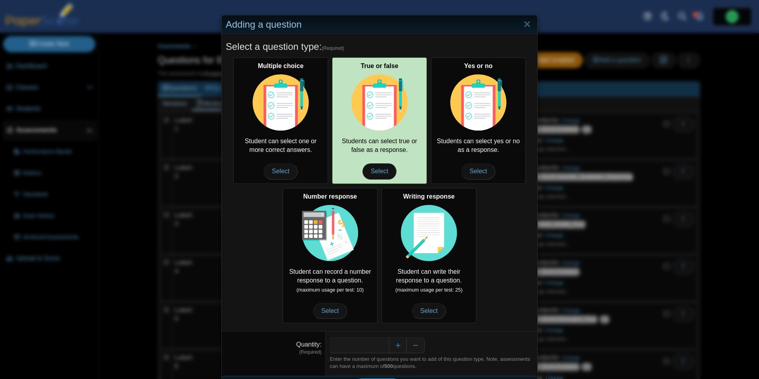
click at [404, 150] on div "True or false Students can select true or false as a response. Select" at bounding box center [379, 120] width 95 height 126
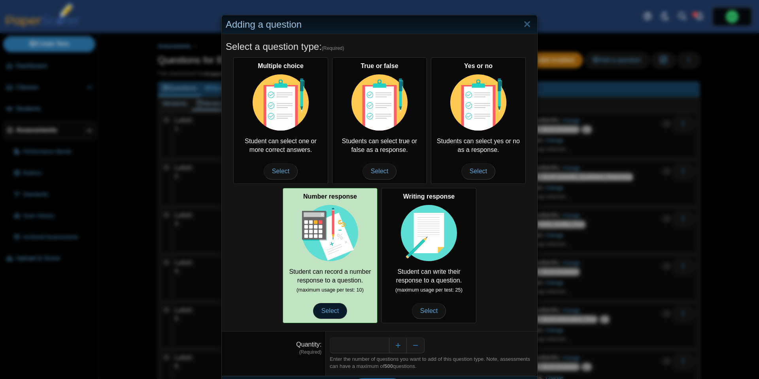
scroll to position [22, 0]
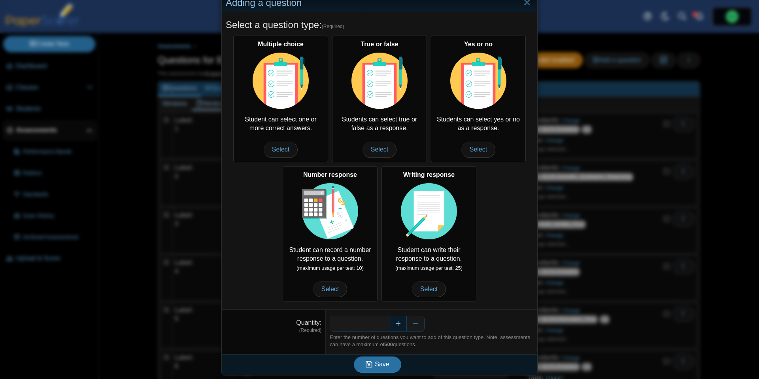
click at [396, 325] on button "Increase" at bounding box center [398, 323] width 18 height 16
click at [419, 320] on button "Decrease" at bounding box center [416, 323] width 18 height 16
type input "*"
click at [389, 359] on button "Save" at bounding box center [377, 364] width 47 height 16
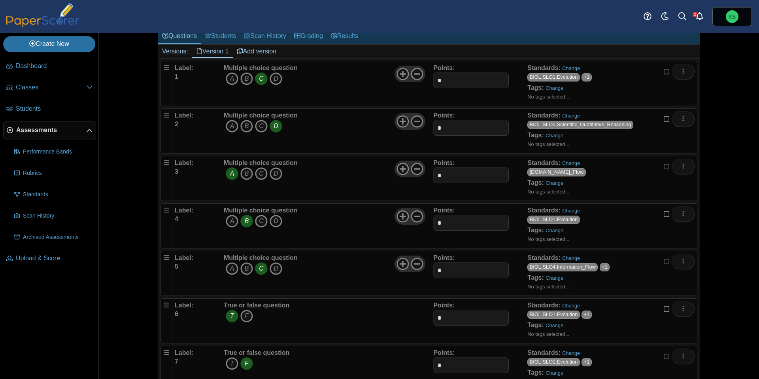
scroll to position [130, 0]
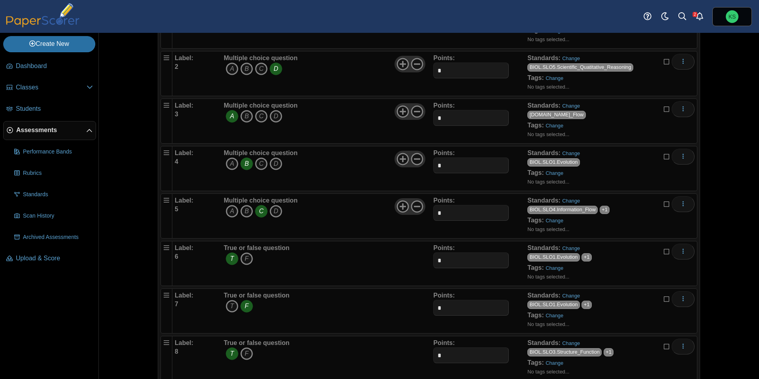
scroll to position [225, 0]
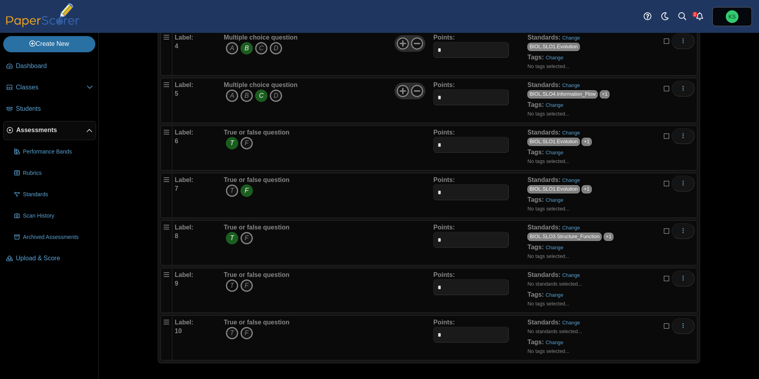
click at [230, 287] on icon "T" at bounding box center [232, 285] width 13 height 13
click at [572, 275] on link "Change" at bounding box center [571, 275] width 18 height 6
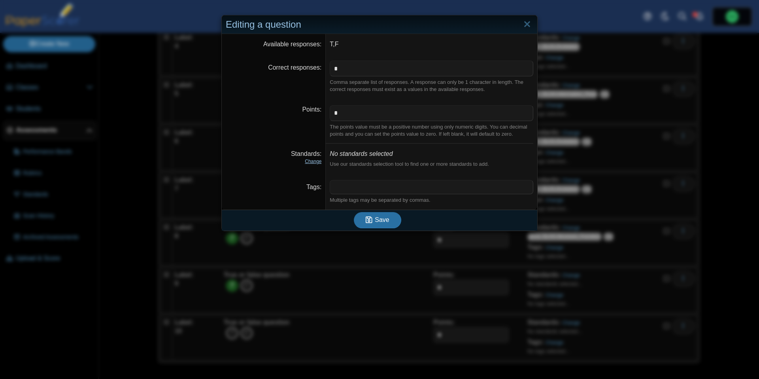
click at [316, 160] on link "Change" at bounding box center [313, 161] width 17 height 6
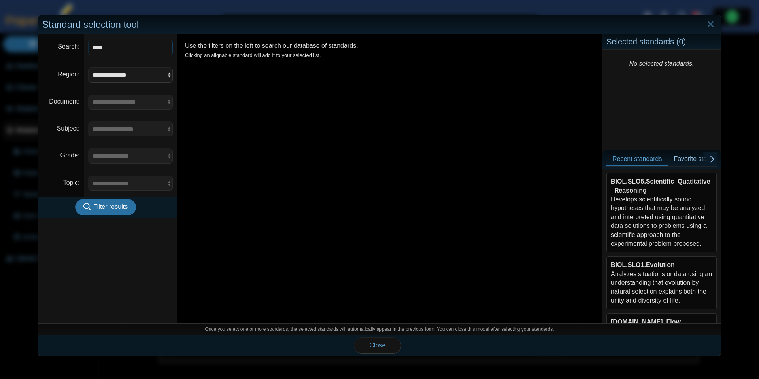
type input "****"
click at [75, 199] on button "Filter results" at bounding box center [105, 207] width 61 height 16
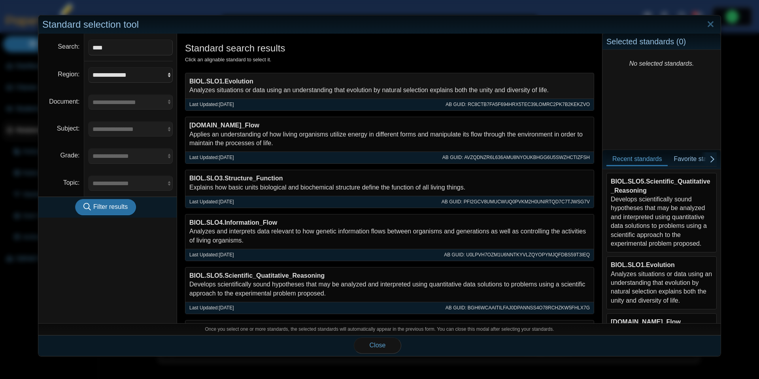
click at [255, 96] on div "BIOL.SLO1.Evolution Analyzes situations or data using an understanding that evo…" at bounding box center [389, 86] width 408 height 26
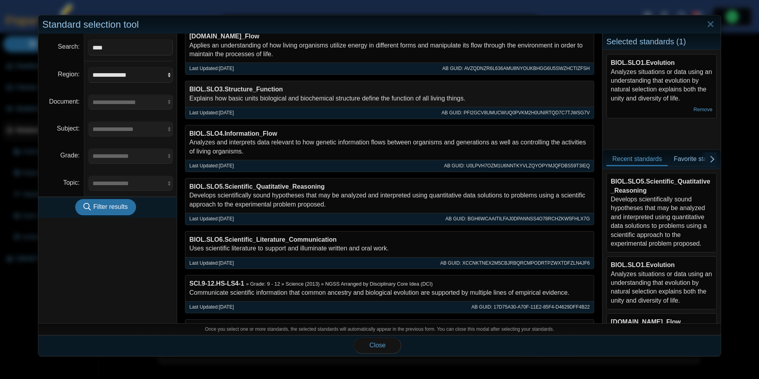
scroll to position [133, 0]
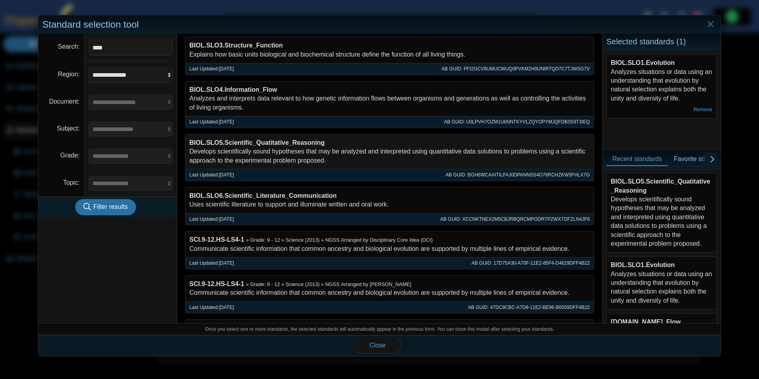
click at [284, 157] on div "BIOL.SLO5.Scientific_Quatitative_Reasoning Develops scientifically sound hypoth…" at bounding box center [389, 151] width 408 height 34
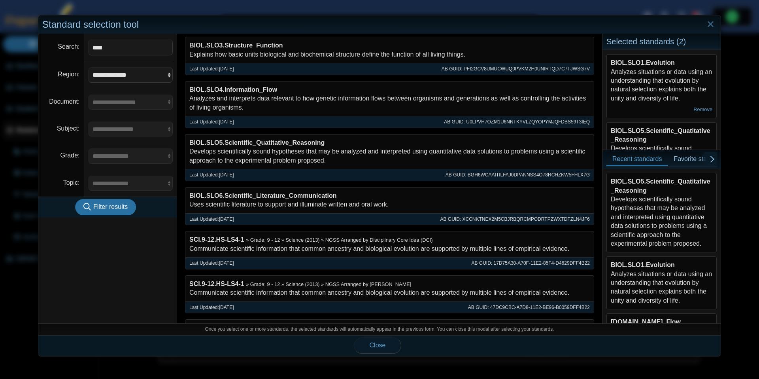
click at [380, 343] on span "Close" at bounding box center [378, 344] width 16 height 7
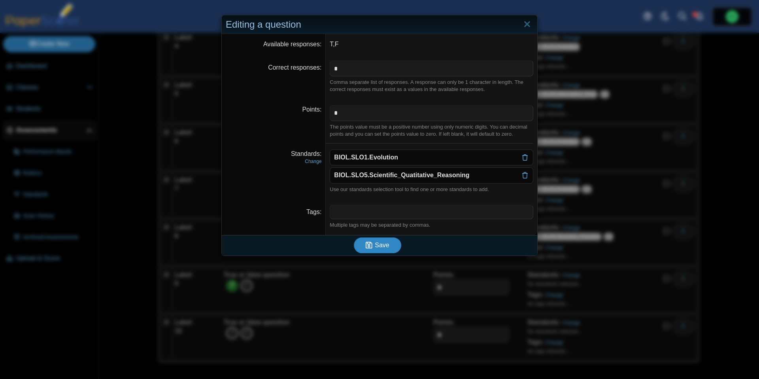
click at [383, 248] on span "Save" at bounding box center [382, 244] width 14 height 7
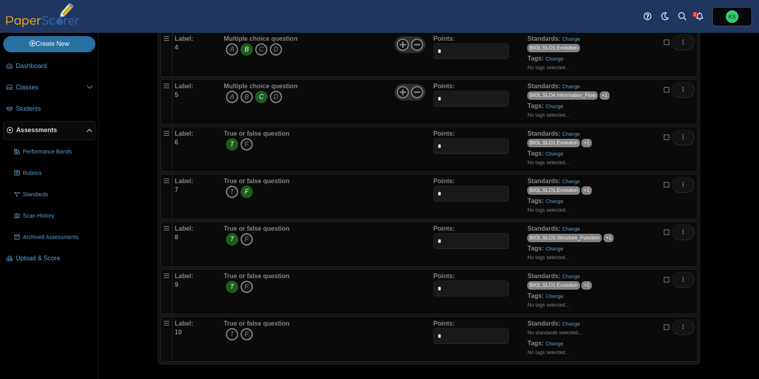
scroll to position [225, 0]
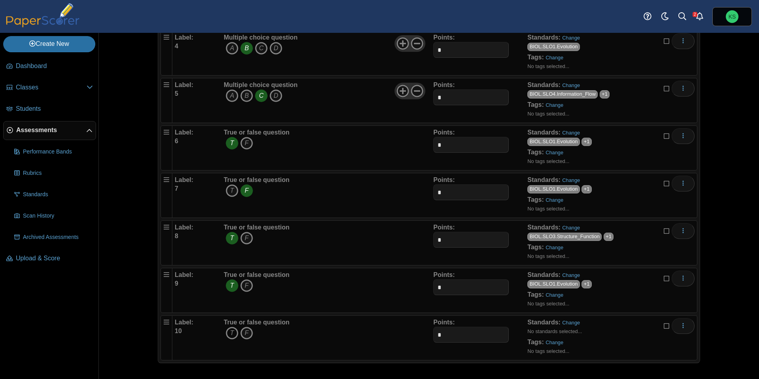
click at [228, 335] on icon "T" at bounding box center [232, 332] width 13 height 13
click at [575, 321] on link "Change" at bounding box center [571, 322] width 18 height 6
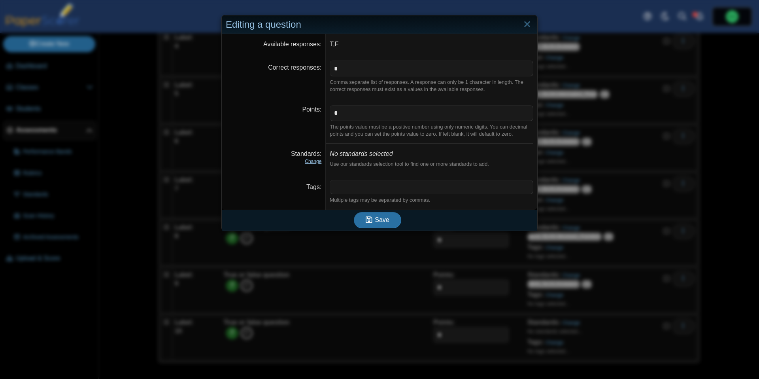
click at [310, 160] on link "Change" at bounding box center [313, 161] width 17 height 6
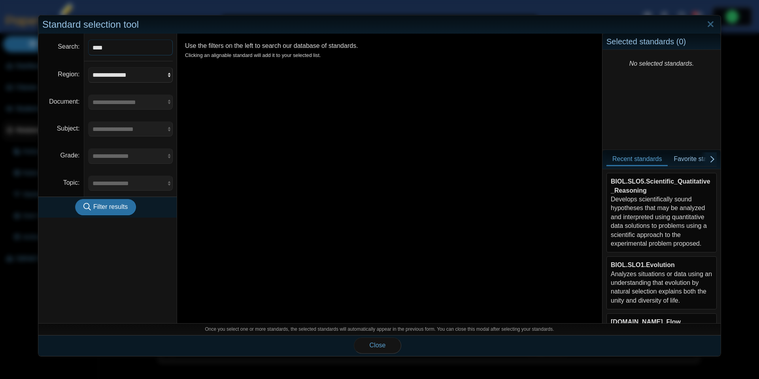
type input "****"
click at [75, 199] on button "Filter results" at bounding box center [105, 207] width 61 height 16
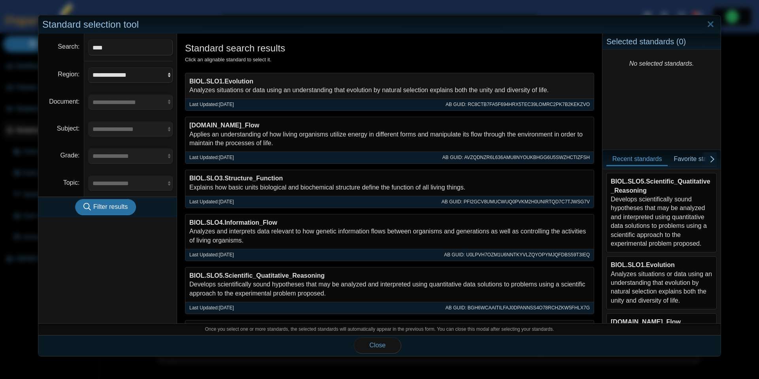
click at [251, 93] on div "BIOL.SLO1.Evolution Analyzes situations or data using an understanding that evo…" at bounding box center [389, 86] width 408 height 26
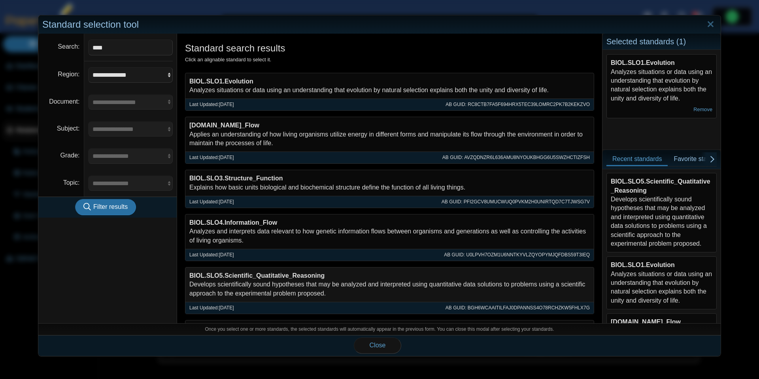
click at [234, 284] on div "BIOL.SLO5.Scientific_Quatitative_Reasoning Develops scientifically sound hypoth…" at bounding box center [389, 284] width 408 height 34
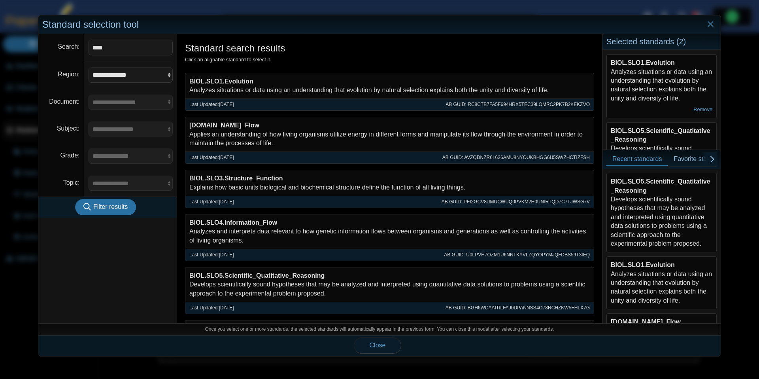
click at [367, 349] on button "Close" at bounding box center [377, 345] width 47 height 16
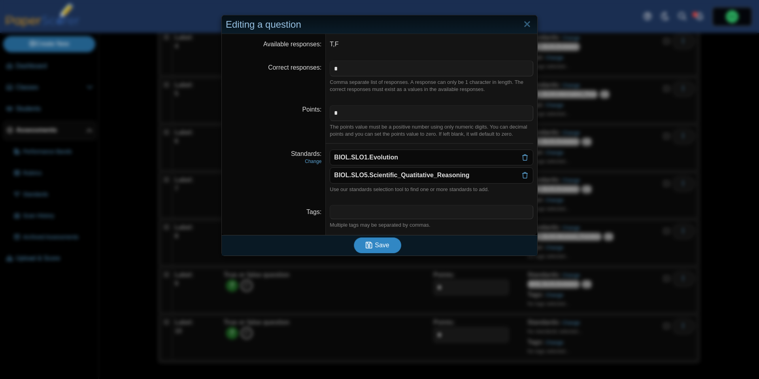
click at [385, 249] on button "Save" at bounding box center [377, 245] width 47 height 16
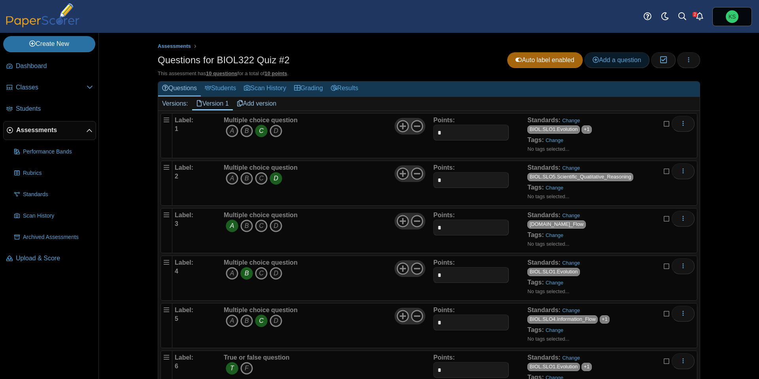
click at [602, 61] on span "Add a question" at bounding box center [616, 60] width 49 height 7
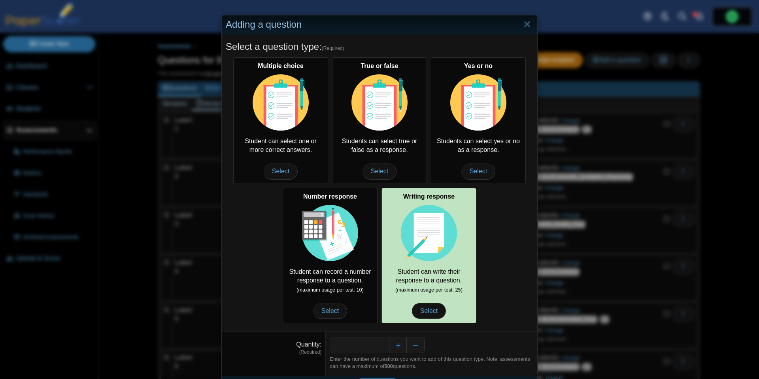
click at [403, 244] on img at bounding box center [429, 233] width 56 height 56
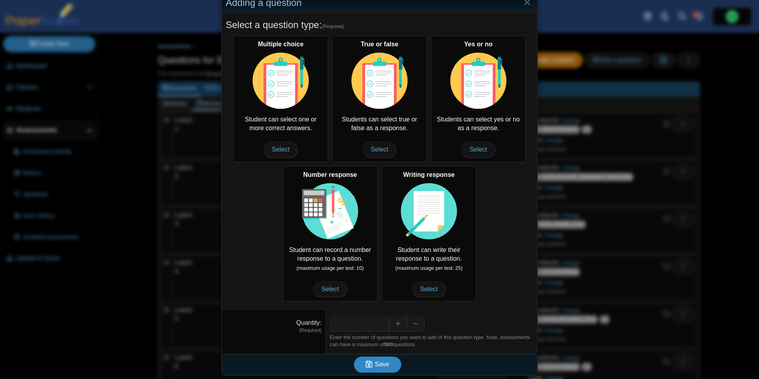
click at [377, 362] on span "Save" at bounding box center [382, 363] width 14 height 7
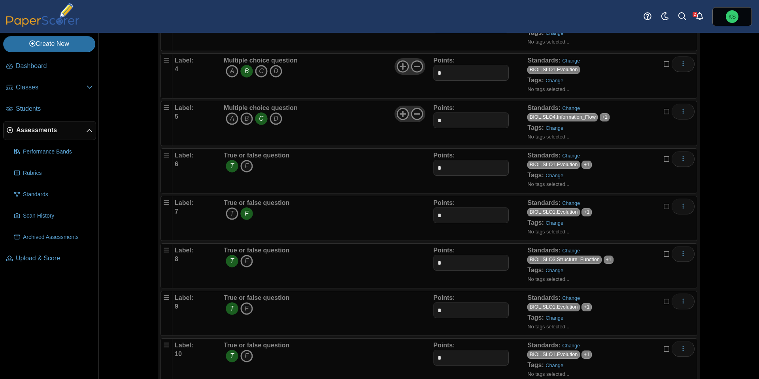
scroll to position [272, 0]
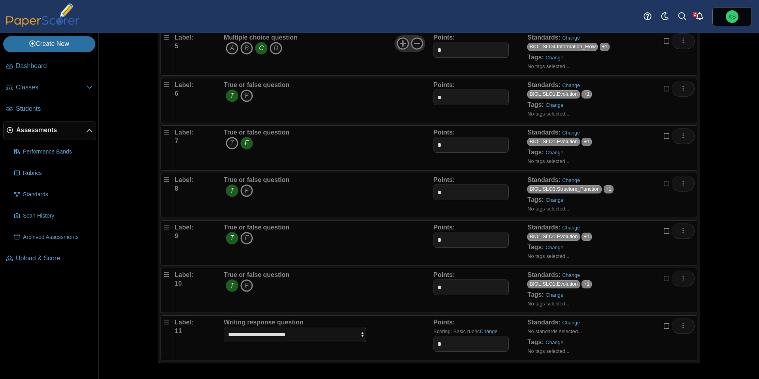
click at [353, 338] on select "**********" at bounding box center [295, 333] width 142 height 15
select select "**********"
click at [577, 322] on link "Change" at bounding box center [571, 322] width 18 height 6
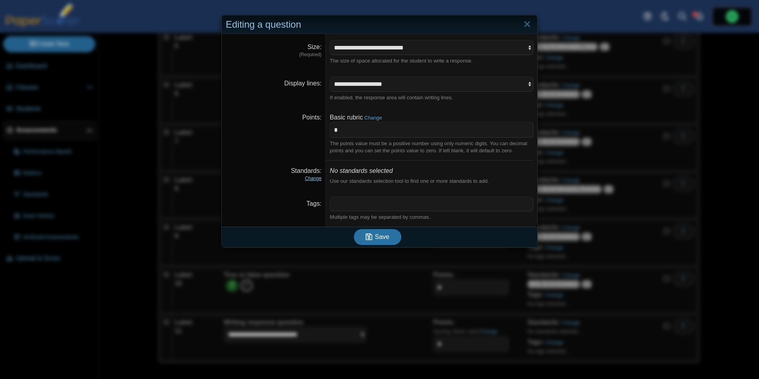
click at [319, 177] on link "Change" at bounding box center [313, 178] width 17 height 6
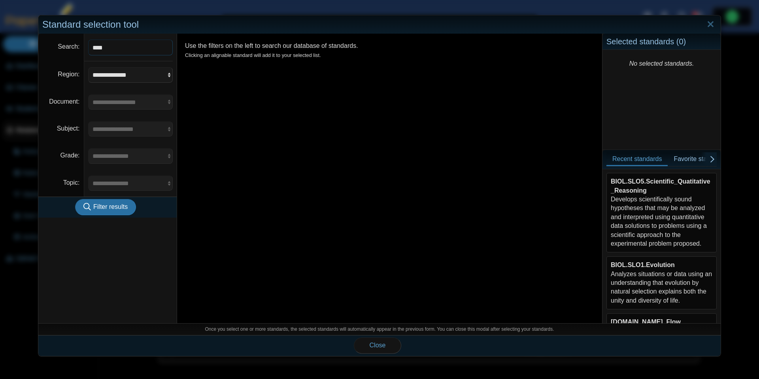
type input "****"
click at [75, 199] on button "Filter results" at bounding box center [105, 207] width 61 height 16
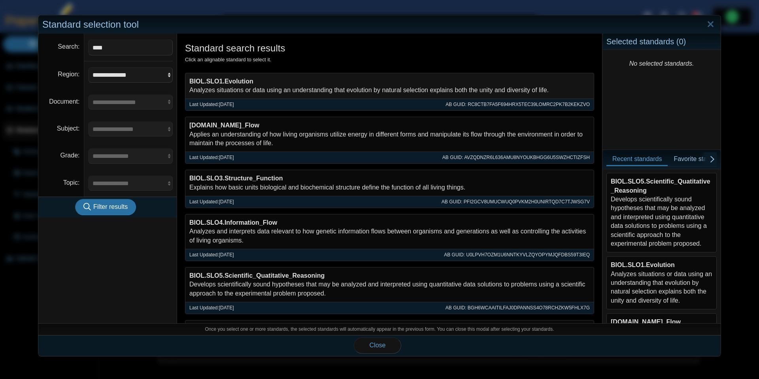
click at [299, 89] on div "BIOL.SLO1.Evolution Analyzes situations or data using an understanding that evo…" at bounding box center [389, 86] width 408 height 26
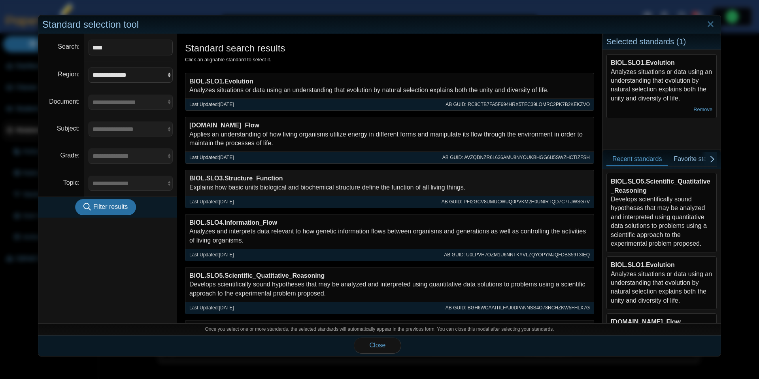
click at [266, 187] on div "BIOL.SLO3.Structure_Function Explains how basic units biological and biochemica…" at bounding box center [389, 183] width 408 height 26
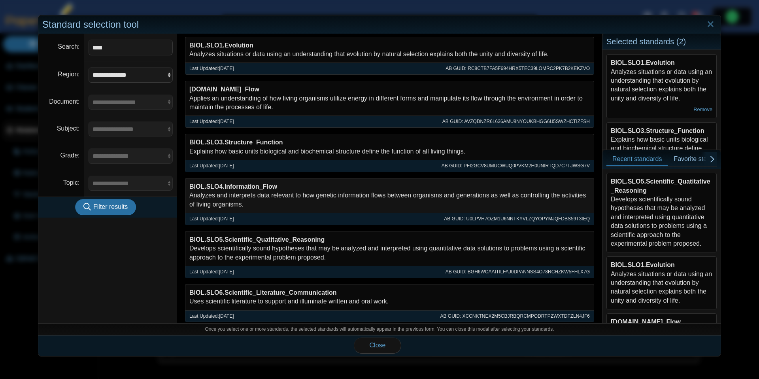
scroll to position [69, 0]
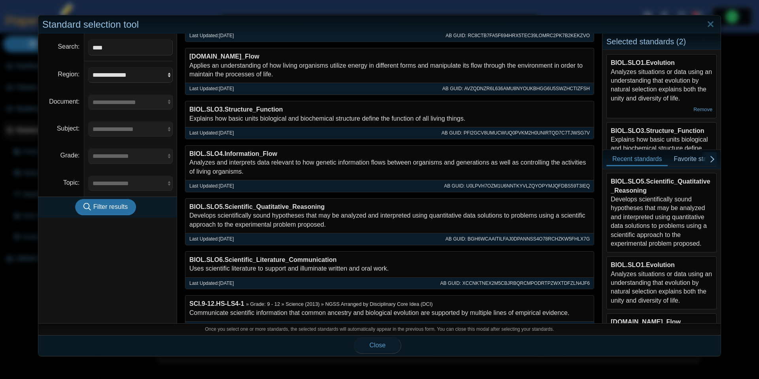
click at [373, 346] on span "Close" at bounding box center [378, 344] width 16 height 7
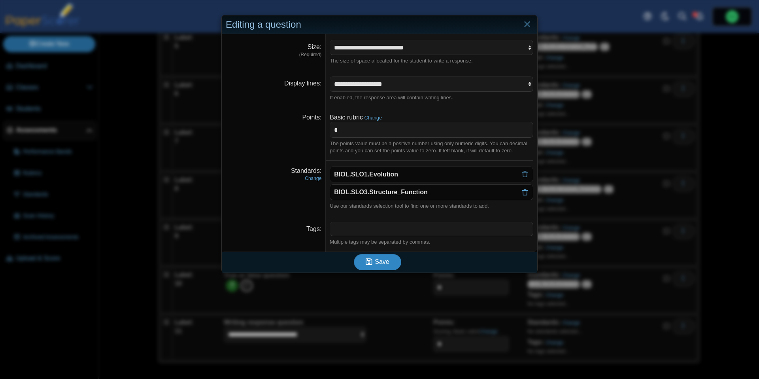
click at [368, 264] on icon "submit" at bounding box center [369, 262] width 7 height 8
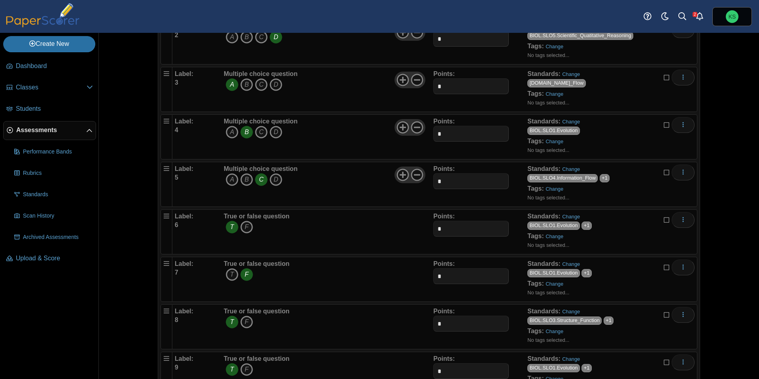
scroll to position [272, 0]
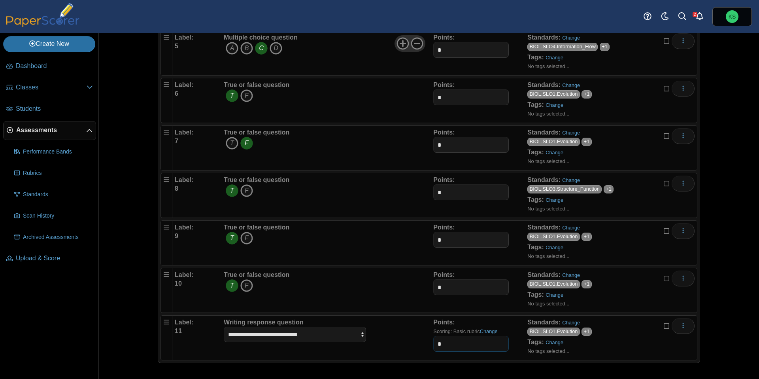
click at [448, 345] on input "*" at bounding box center [470, 344] width 75 height 16
type input "*"
click at [397, 343] on div "**********" at bounding box center [327, 338] width 211 height 40
click at [493, 332] on link "Change" at bounding box center [489, 331] width 18 height 6
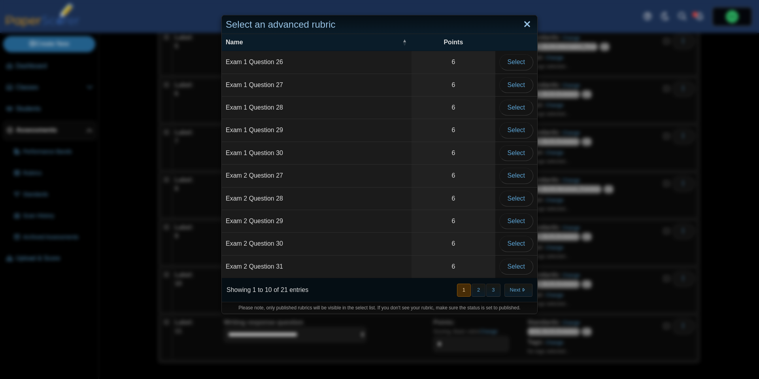
click at [527, 19] on link "Close" at bounding box center [527, 24] width 12 height 13
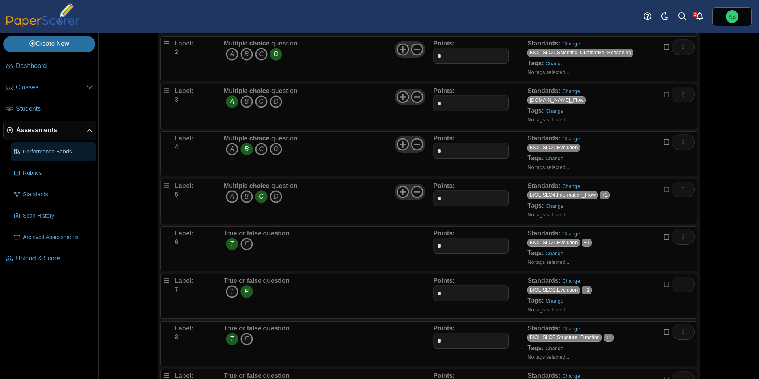
scroll to position [0, 0]
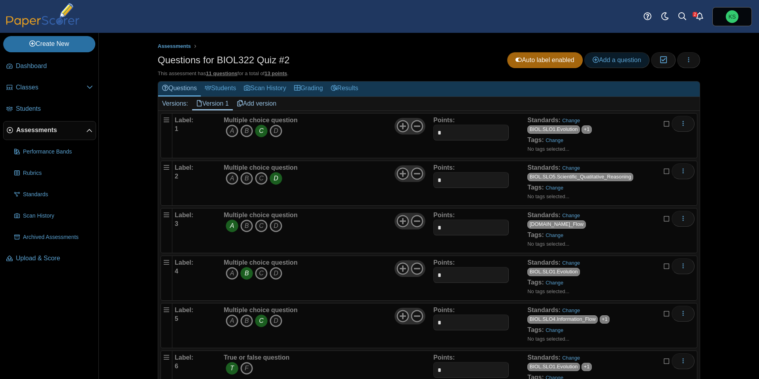
click at [602, 62] on span "Add a question" at bounding box center [616, 60] width 49 height 7
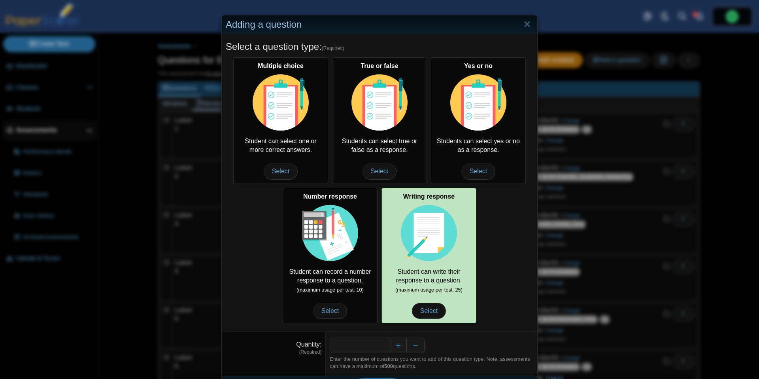
click at [410, 226] on img at bounding box center [429, 233] width 56 height 56
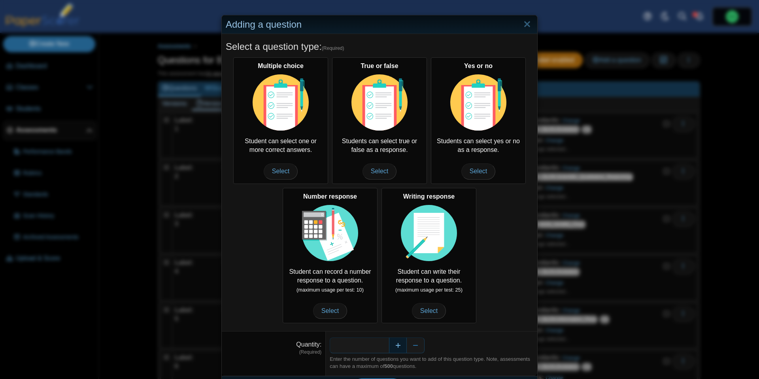
click at [396, 343] on button "Increase" at bounding box center [398, 345] width 18 height 16
type input "*"
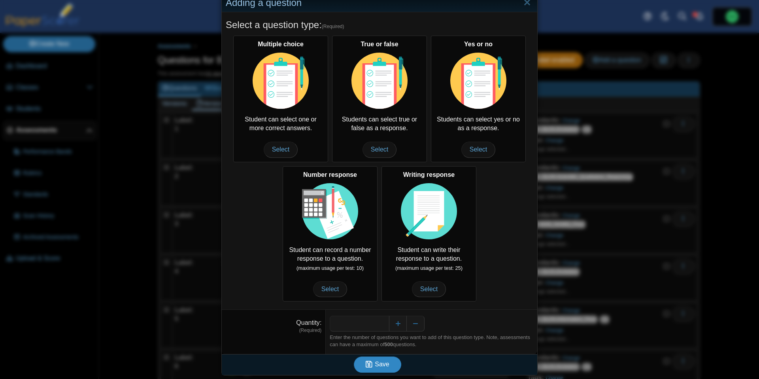
click at [381, 362] on span "Save" at bounding box center [382, 363] width 14 height 7
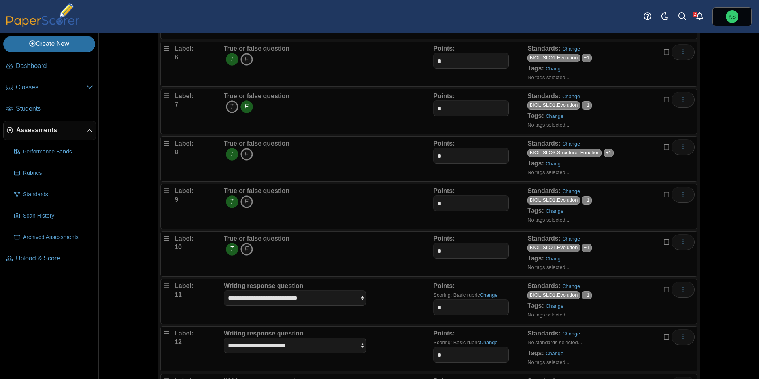
scroll to position [462, 0]
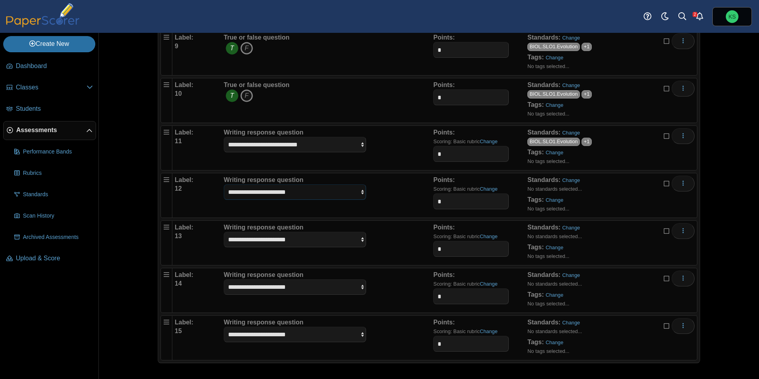
click at [349, 189] on select "**********" at bounding box center [295, 191] width 142 height 15
select select "**********"
click at [343, 241] on select "**********" at bounding box center [295, 239] width 142 height 15
select select "**********"
click at [334, 284] on select "**********" at bounding box center [295, 286] width 142 height 15
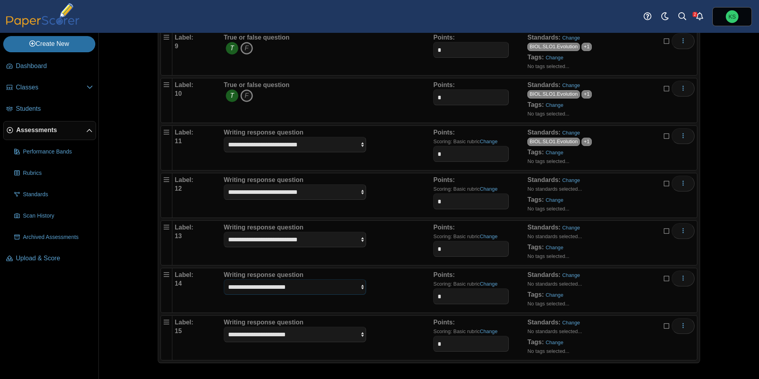
select select "**********"
click at [329, 338] on select "**********" at bounding box center [295, 333] width 142 height 15
select select "**********"
click at [574, 180] on link "Change" at bounding box center [571, 180] width 18 height 6
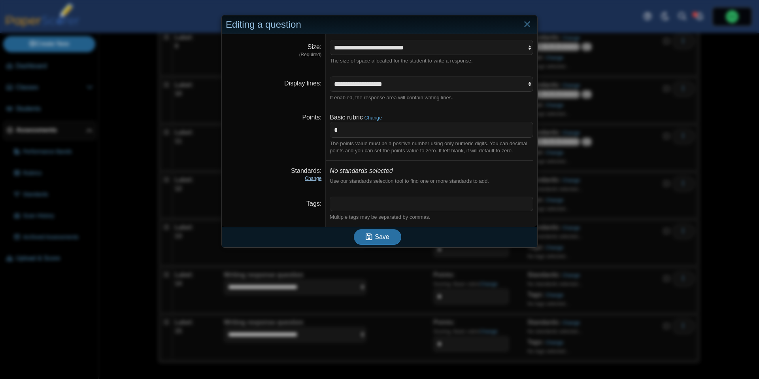
click at [317, 179] on link "Change" at bounding box center [313, 178] width 17 height 6
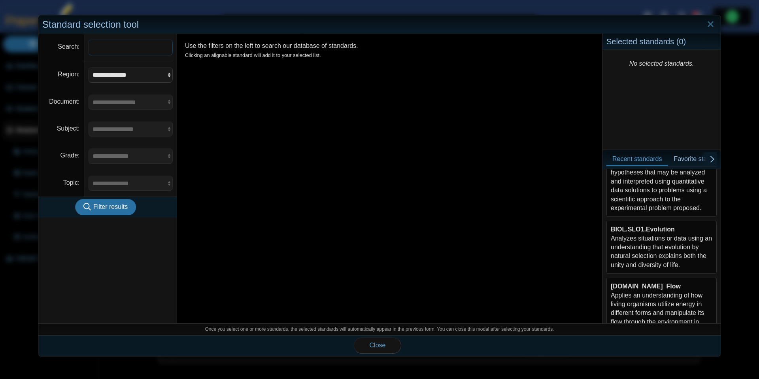
scroll to position [56, 0]
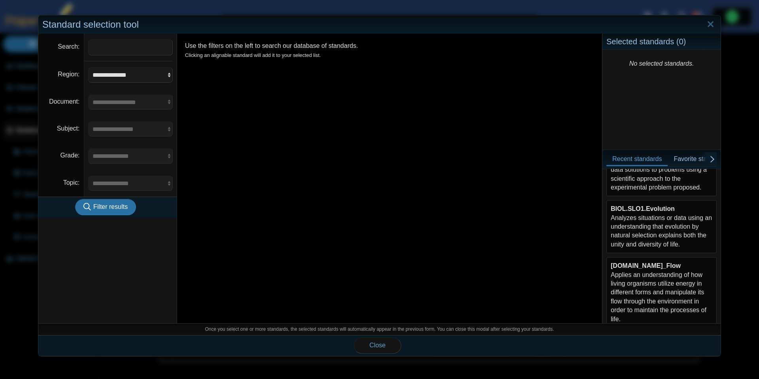
click at [660, 233] on div "BIOL.SLO1.Evolution Analyzes situations or data using an understanding that evo…" at bounding box center [662, 226] width 102 height 44
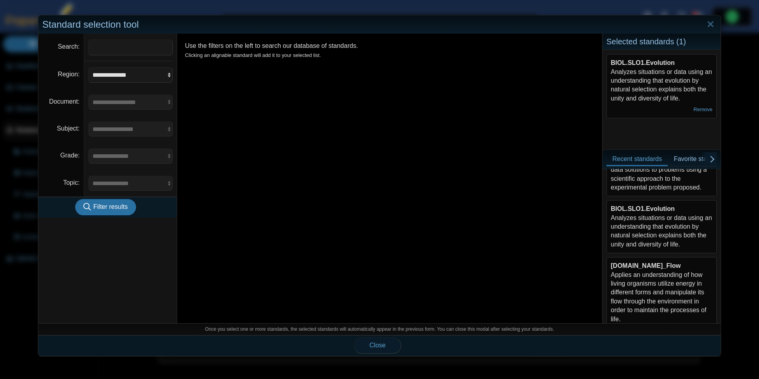
click at [388, 341] on button "Close" at bounding box center [377, 345] width 47 height 16
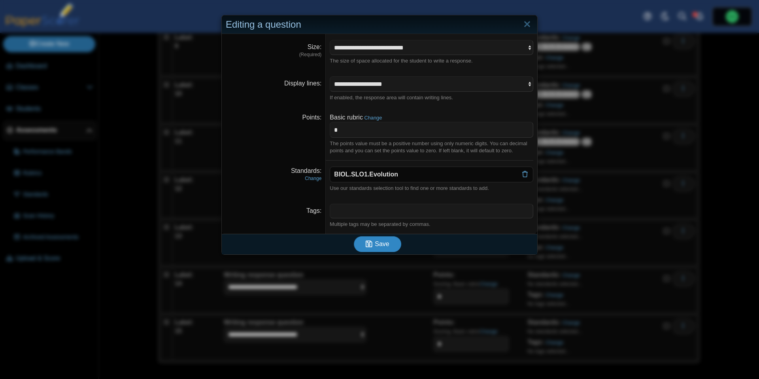
click at [384, 247] on span "Save" at bounding box center [382, 243] width 14 height 7
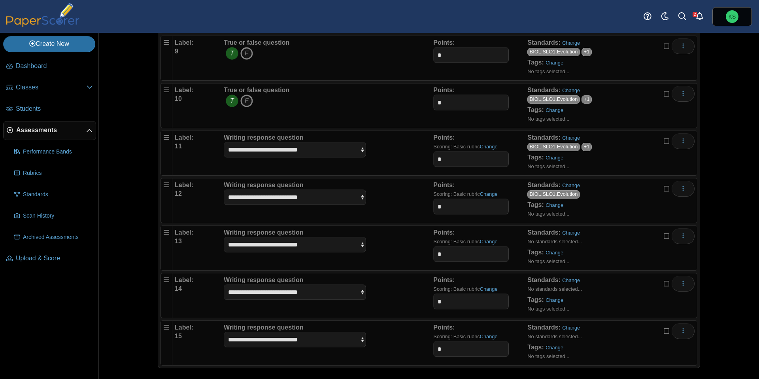
scroll to position [462, 0]
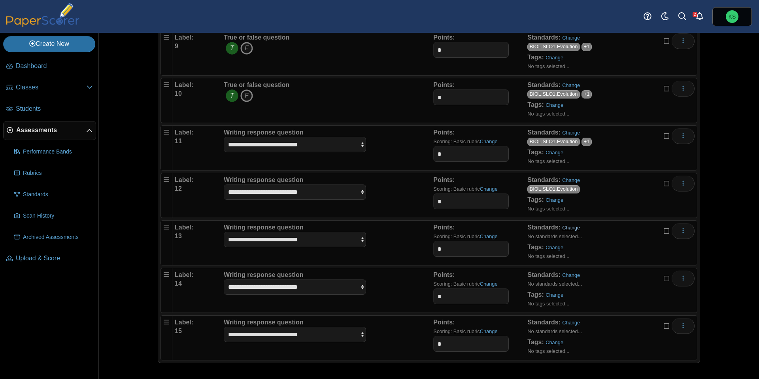
click at [570, 228] on link "Change" at bounding box center [571, 227] width 18 height 6
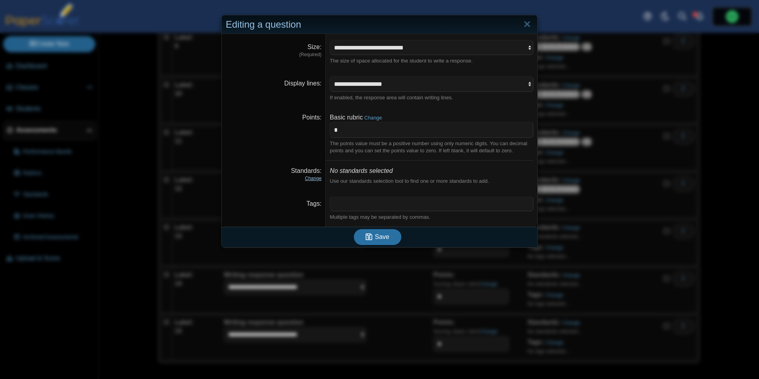
click at [310, 177] on link "Change" at bounding box center [313, 178] width 17 height 6
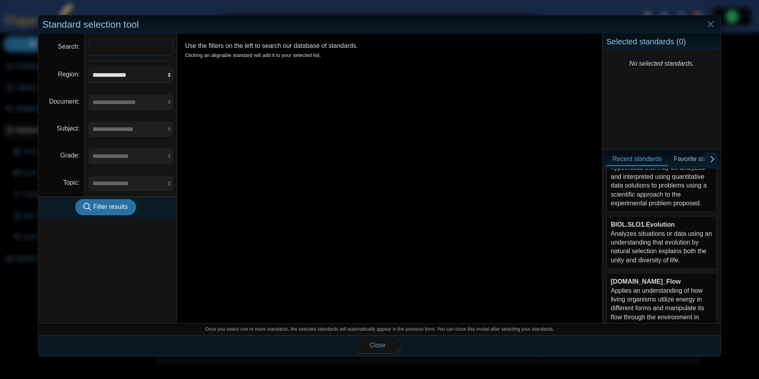
scroll to position [41, 0]
click at [650, 243] on div "BIOL.SLO1.Evolution Analyzes situations or data using an understanding that evo…" at bounding box center [662, 241] width 102 height 44
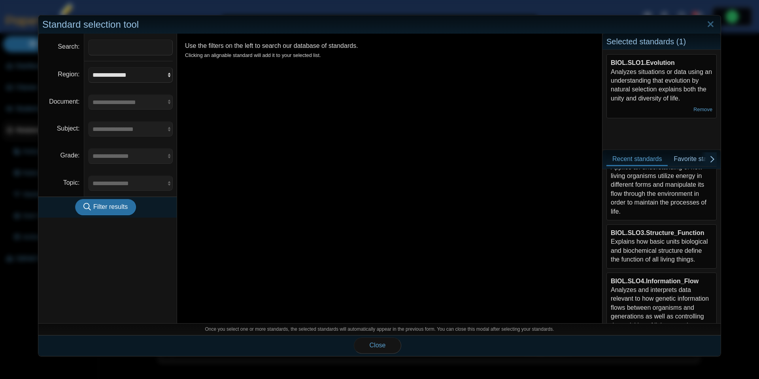
scroll to position [166, 0]
click at [651, 249] on div "BIOL.SLO3.Structure_Function Explains how basic units biological and biochemica…" at bounding box center [662, 244] width 102 height 36
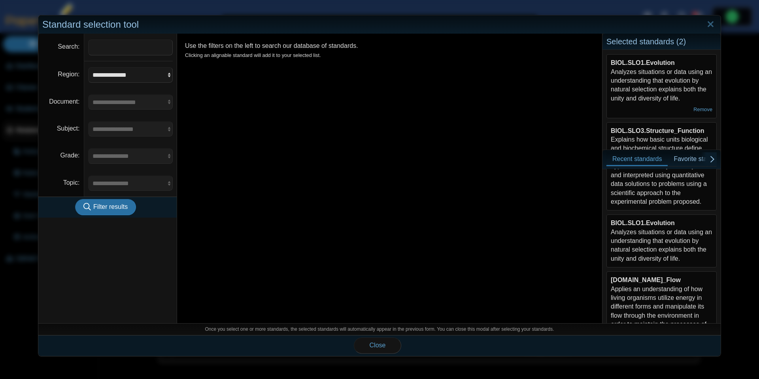
scroll to position [39, 0]
click at [116, 48] on input "Search" at bounding box center [130, 48] width 85 height 16
click at [75, 199] on button "Filter results" at bounding box center [105, 207] width 61 height 16
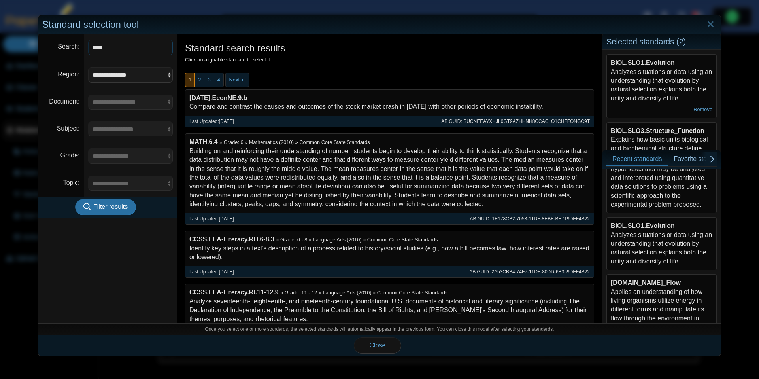
type input "****"
click at [75, 199] on button "Filter results" at bounding box center [105, 207] width 61 height 16
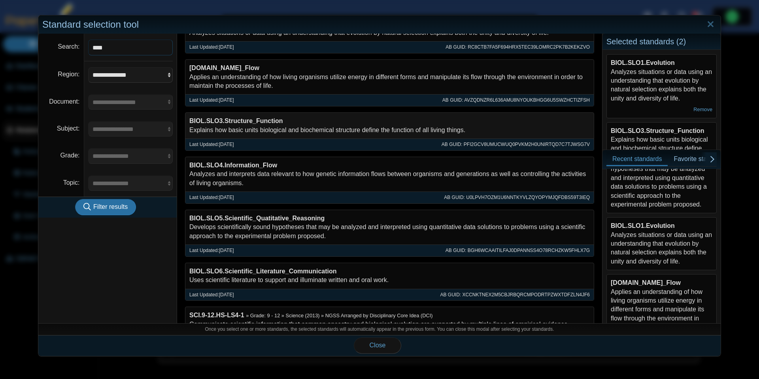
scroll to position [81, 0]
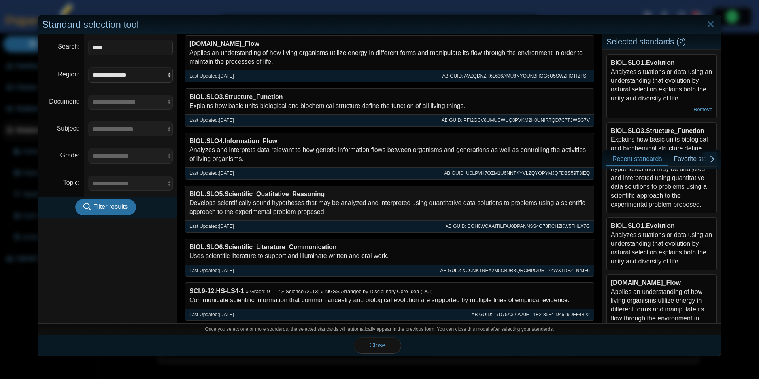
click at [264, 205] on div "BIOL.SLO5.Scientific_Quatitative_Reasoning Develops scientifically sound hypoth…" at bounding box center [389, 203] width 408 height 34
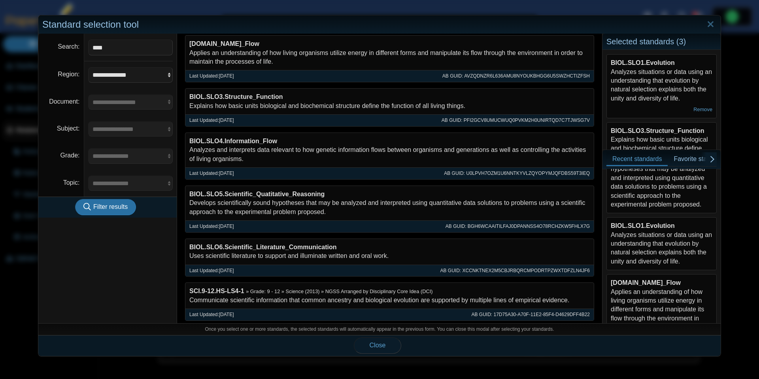
click at [387, 343] on button "Close" at bounding box center [377, 345] width 47 height 16
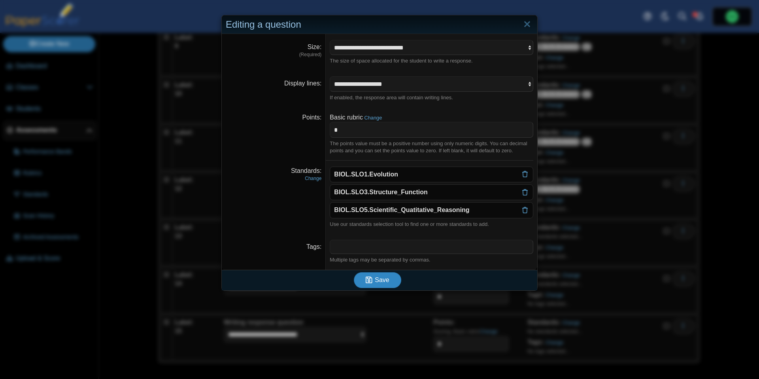
click at [384, 284] on button "Save" at bounding box center [377, 280] width 47 height 16
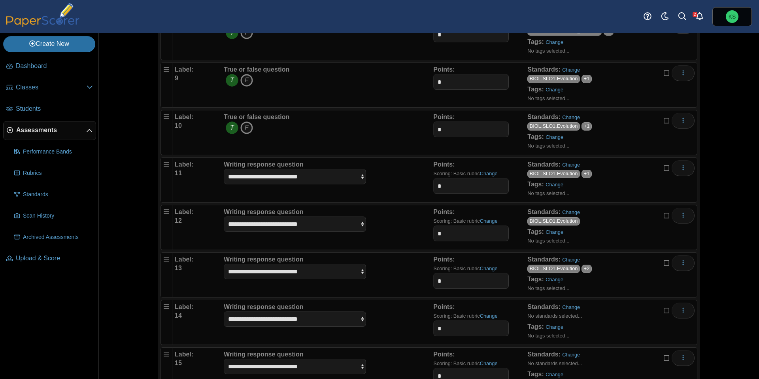
scroll to position [462, 0]
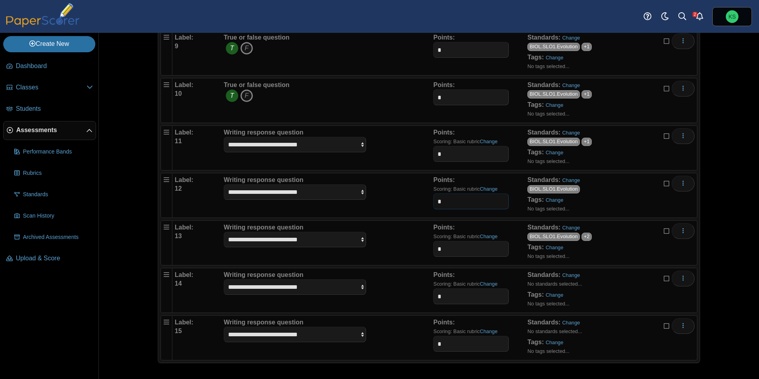
click at [453, 204] on input "*" at bounding box center [470, 201] width 75 height 16
type input "*"
click at [457, 246] on input "*" at bounding box center [470, 249] width 75 height 16
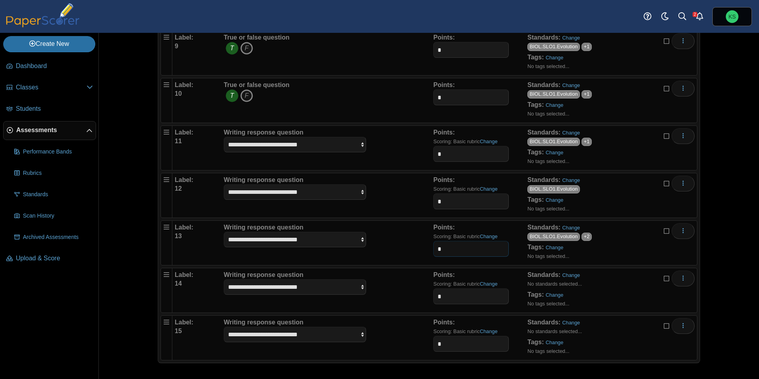
type input "*"
click at [452, 301] on input "*" at bounding box center [470, 296] width 75 height 16
type input "*"
click at [451, 341] on input "*" at bounding box center [470, 344] width 75 height 16
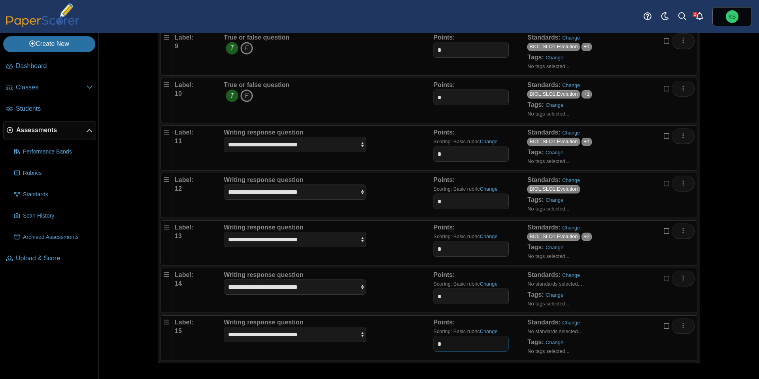
click at [451, 341] on input "*" at bounding box center [470, 344] width 75 height 16
type input "*"
click at [576, 276] on link "Change" at bounding box center [571, 275] width 18 height 6
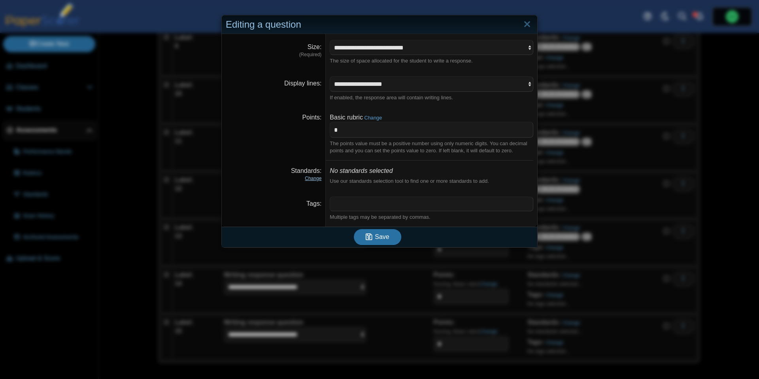
click at [318, 175] on link "Change" at bounding box center [313, 178] width 17 height 6
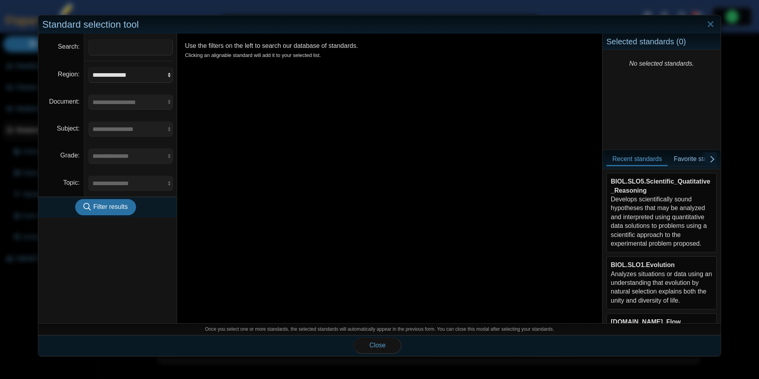
click at [645, 212] on div "BIOL.SLO5.Scientific_Quatitative_Reasoning Develops scientifically sound hypoth…" at bounding box center [662, 212] width 102 height 71
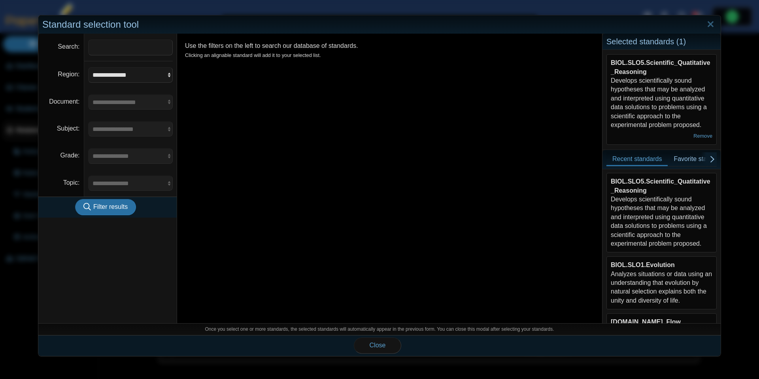
click at [640, 277] on div "BIOL.SLO1.Evolution Analyzes situations or data using an understanding that evo…" at bounding box center [662, 282] width 102 height 44
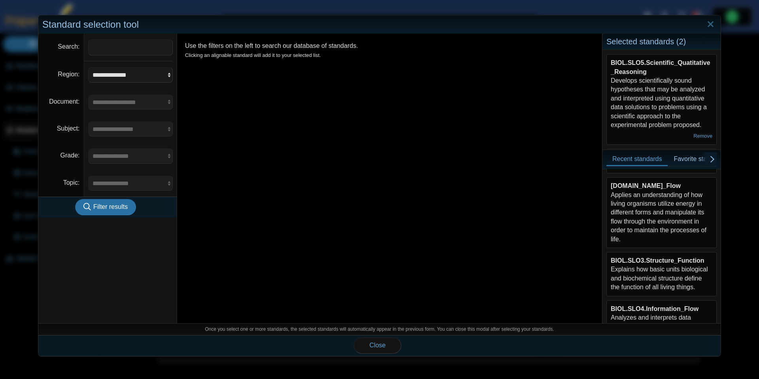
scroll to position [137, 0]
click at [641, 270] on div "BIOL.SLO3.Structure_Function Explains how basic units biological and biochemica…" at bounding box center [662, 273] width 102 height 36
click at [379, 346] on span "Close" at bounding box center [378, 344] width 16 height 7
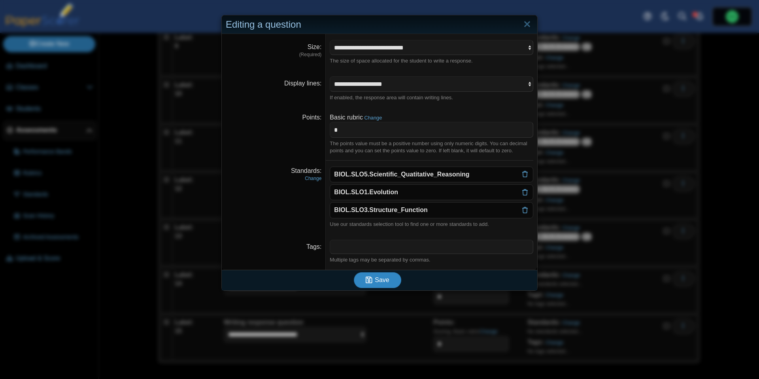
click at [390, 280] on button "Save" at bounding box center [377, 280] width 47 height 16
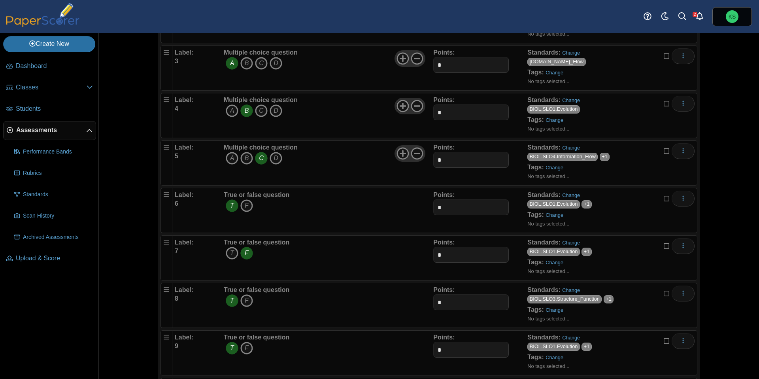
scroll to position [462, 0]
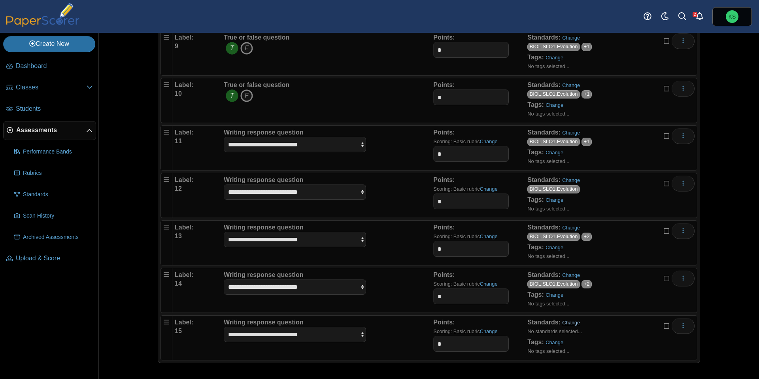
click at [570, 323] on link "Change" at bounding box center [571, 322] width 18 height 6
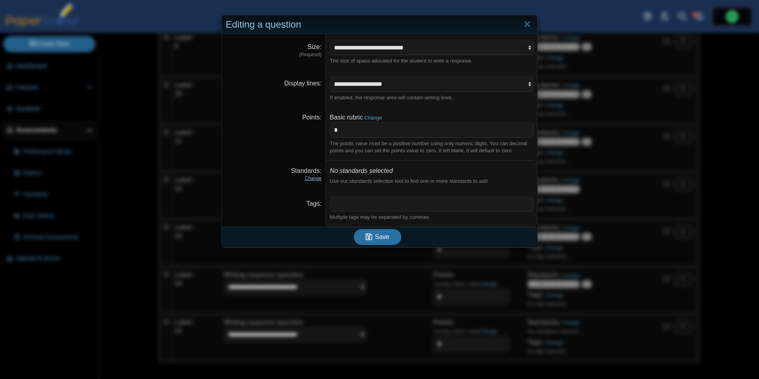
click at [319, 178] on link "Change" at bounding box center [313, 178] width 17 height 6
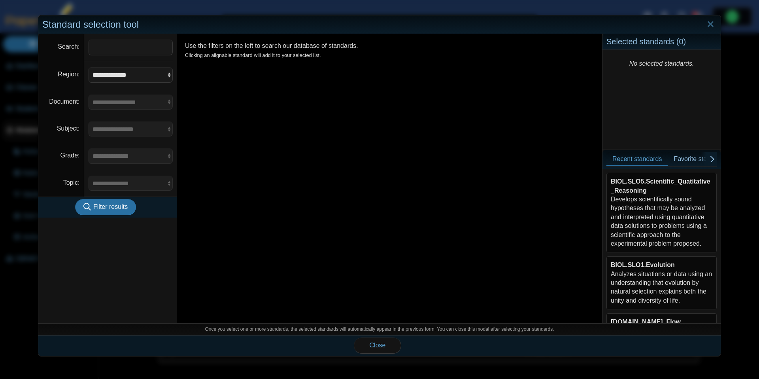
click at [682, 228] on div "BIOL.SLO5.Scientific_Quatitative_Reasoning Develops scientifically sound hypoth…" at bounding box center [662, 212] width 102 height 71
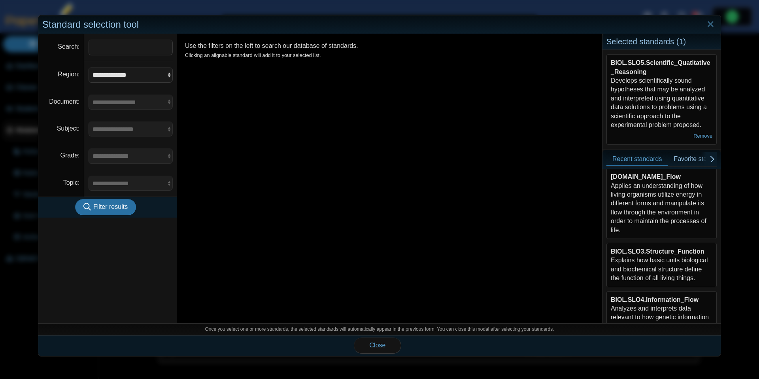
scroll to position [141, 0]
click at [679, 218] on div "BIOL.SLO2.Energy_Flow Applies an understanding of how living organisms utilize …" at bounding box center [662, 207] width 102 height 62
click at [383, 340] on button "Close" at bounding box center [377, 345] width 47 height 16
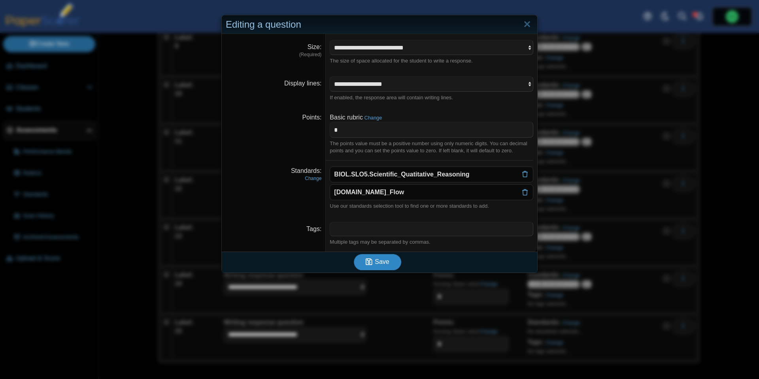
click at [385, 263] on span "Save" at bounding box center [382, 261] width 14 height 7
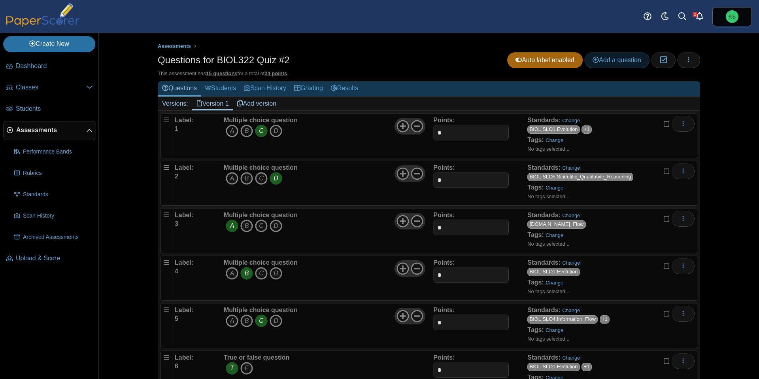
click at [611, 62] on span "Add a question" at bounding box center [616, 60] width 49 height 7
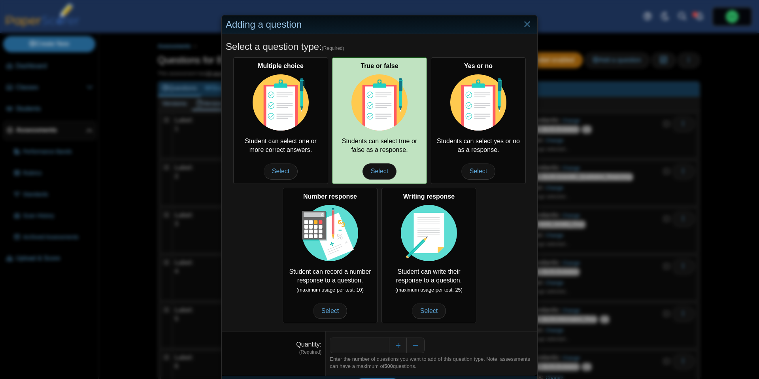
click at [390, 121] on img at bounding box center [379, 102] width 56 height 56
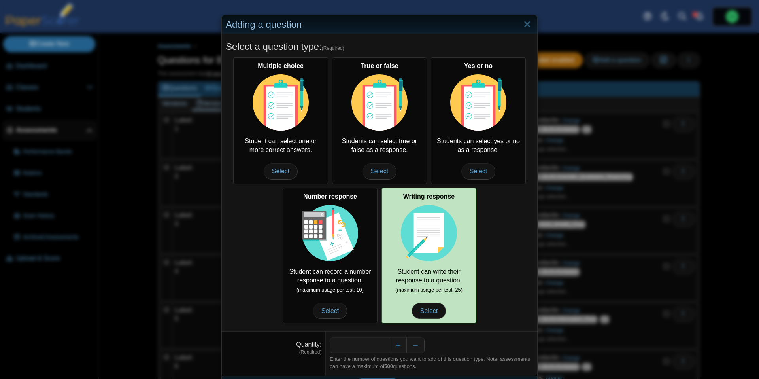
scroll to position [22, 0]
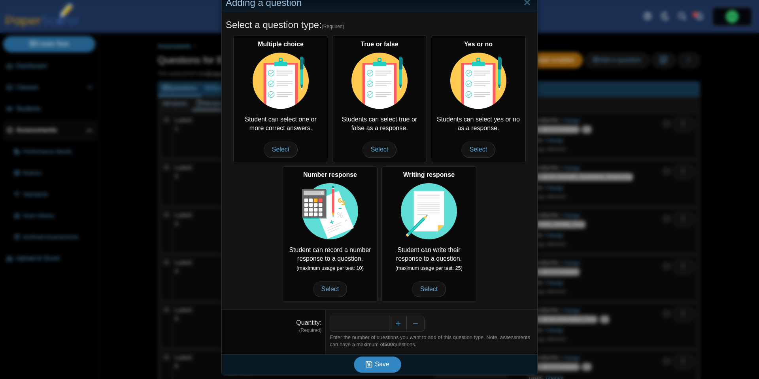
click at [379, 357] on button "Save" at bounding box center [377, 364] width 47 height 16
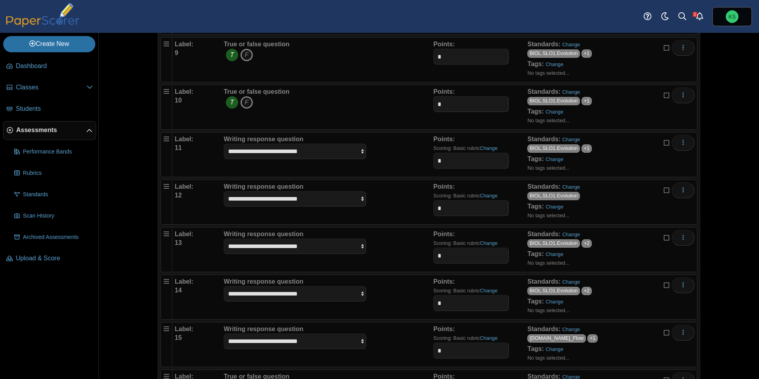
scroll to position [509, 0]
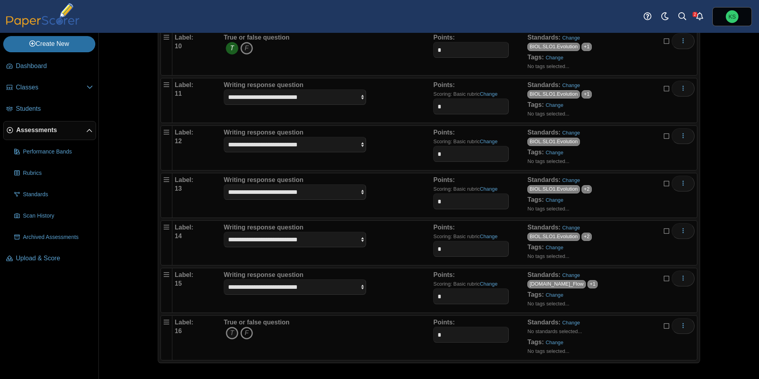
click at [244, 336] on icon "F" at bounding box center [246, 332] width 13 height 13
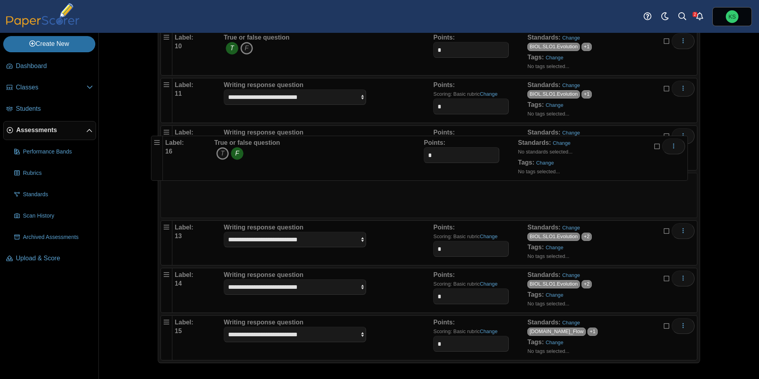
drag, startPoint x: 164, startPoint y: 331, endPoint x: 154, endPoint y: 149, distance: 182.1
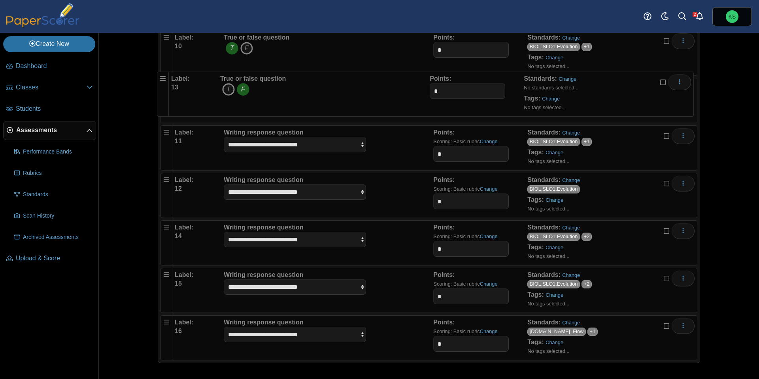
drag, startPoint x: 165, startPoint y: 188, endPoint x: 161, endPoint y: 84, distance: 104.0
click at [575, 84] on link "Change" at bounding box center [571, 85] width 18 height 6
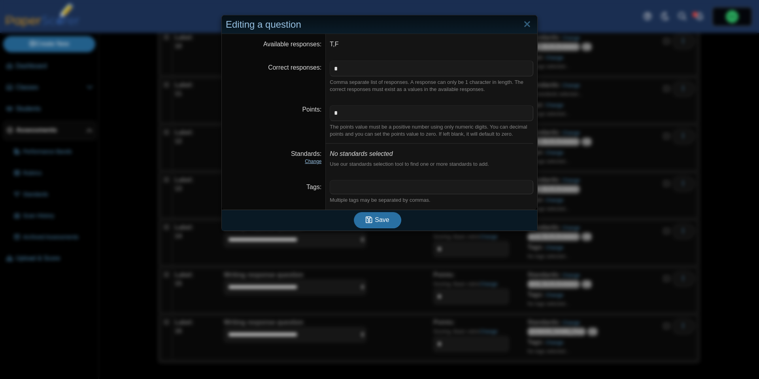
click at [312, 162] on link "Change" at bounding box center [313, 161] width 17 height 6
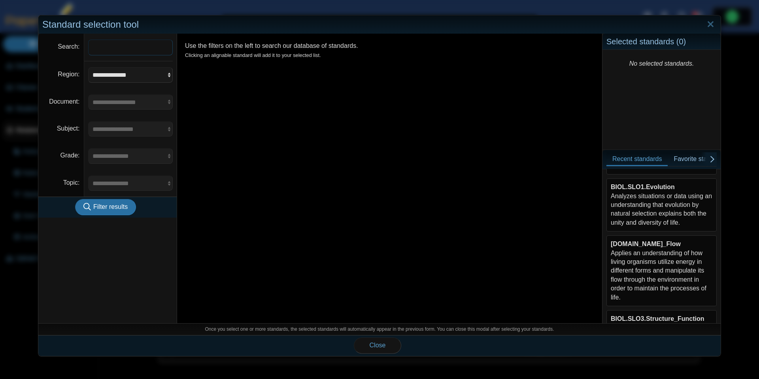
scroll to position [82, 0]
click at [660, 256] on div "BIOL.SLO2.Energy_Flow Applies an understanding of how living organisms utilize …" at bounding box center [662, 267] width 102 height 62
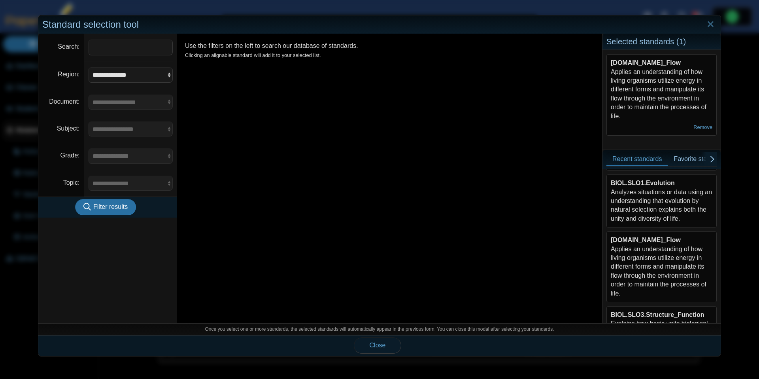
click at [390, 344] on button "Close" at bounding box center [377, 345] width 47 height 16
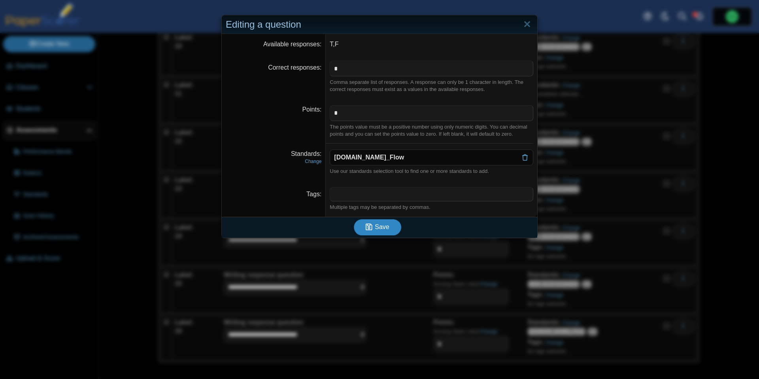
click at [394, 221] on button "Save" at bounding box center [377, 227] width 47 height 16
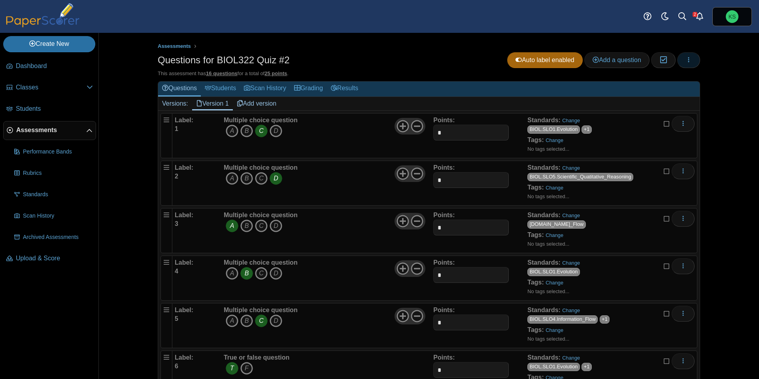
click at [692, 60] on button "button" at bounding box center [688, 60] width 23 height 16
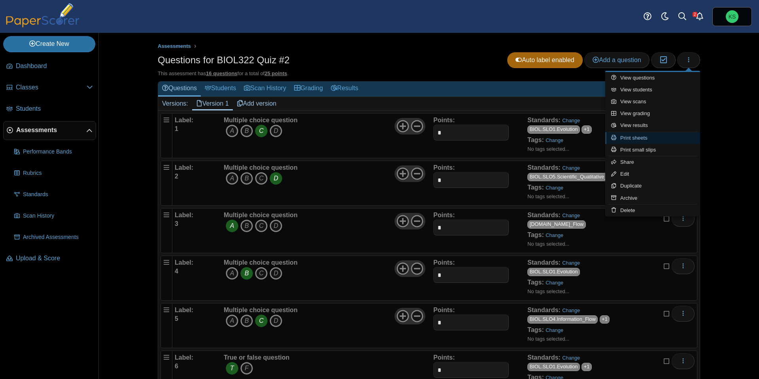
click at [654, 138] on link "Print sheets" at bounding box center [652, 138] width 95 height 12
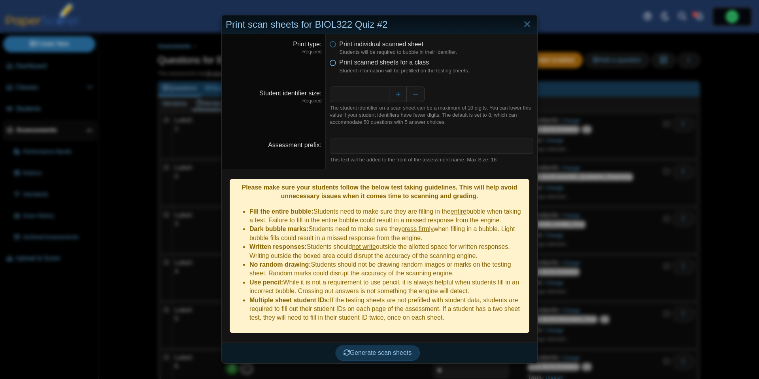
click at [334, 64] on icon at bounding box center [333, 61] width 6 height 6
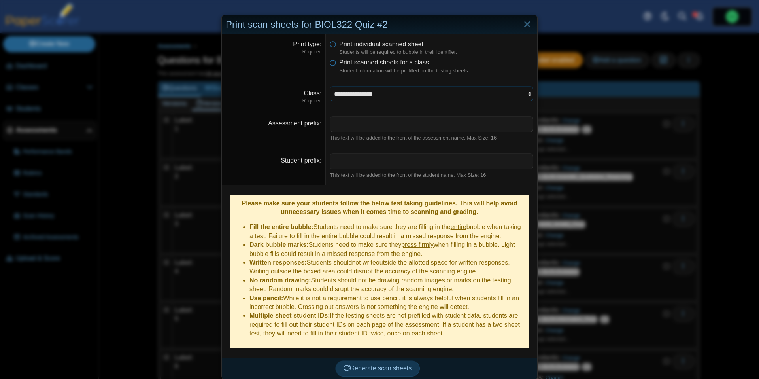
click at [359, 92] on select "**********" at bounding box center [432, 93] width 204 height 15
click at [352, 98] on select "**********" at bounding box center [432, 93] width 204 height 15
select select "**********"
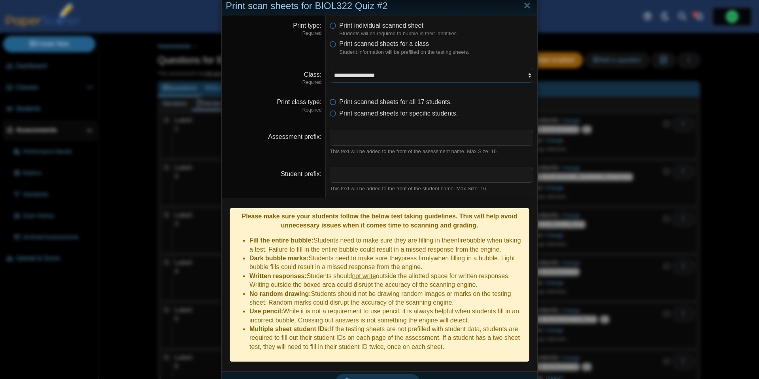
scroll to position [24, 0]
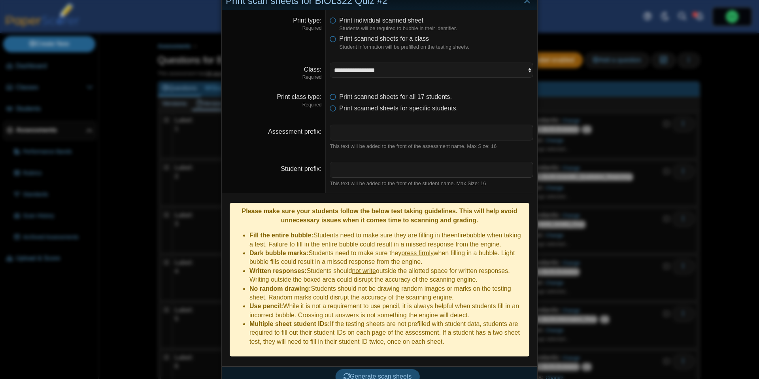
click at [368, 373] on span "Generate scan sheets" at bounding box center [377, 376] width 68 height 7
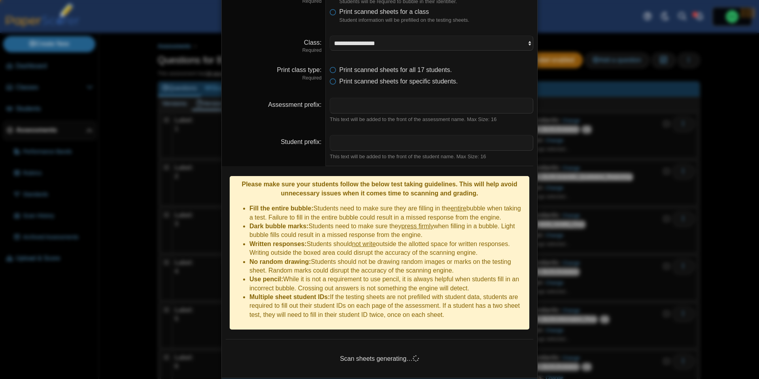
scroll to position [62, 0]
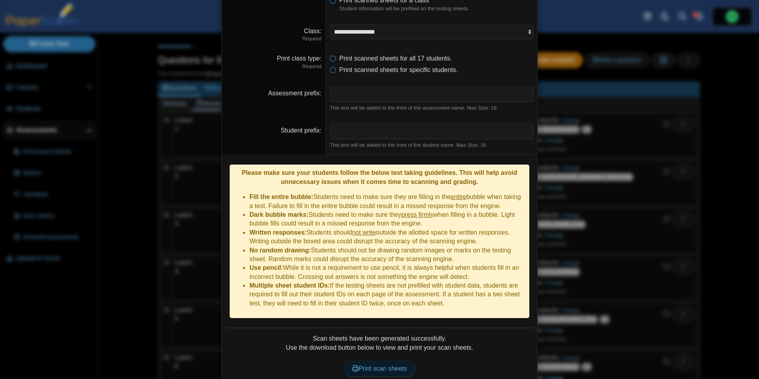
click at [369, 365] on span "Print scan sheets" at bounding box center [379, 368] width 55 height 7
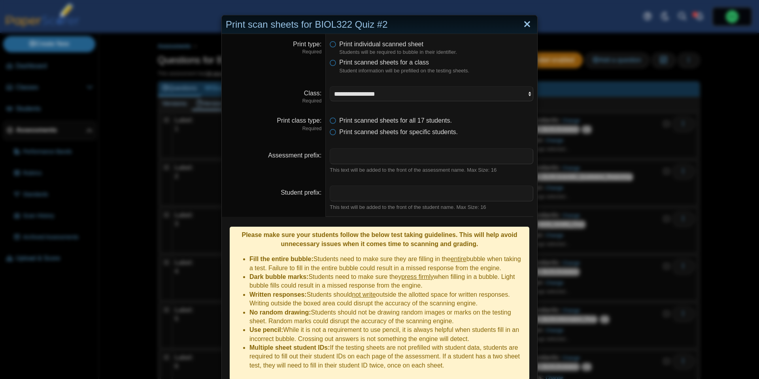
click at [527, 24] on link "Close" at bounding box center [527, 24] width 12 height 13
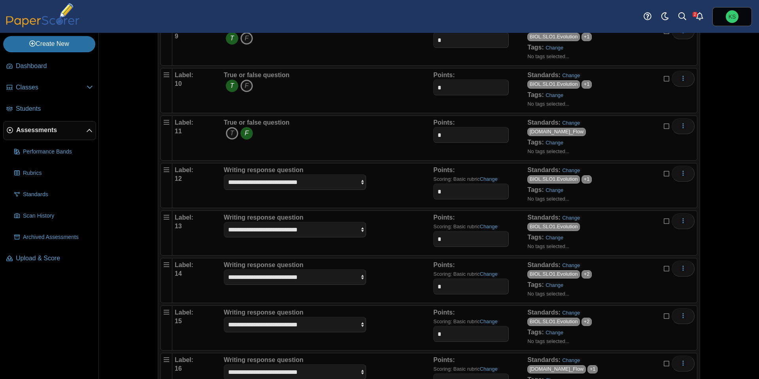
scroll to position [477, 0]
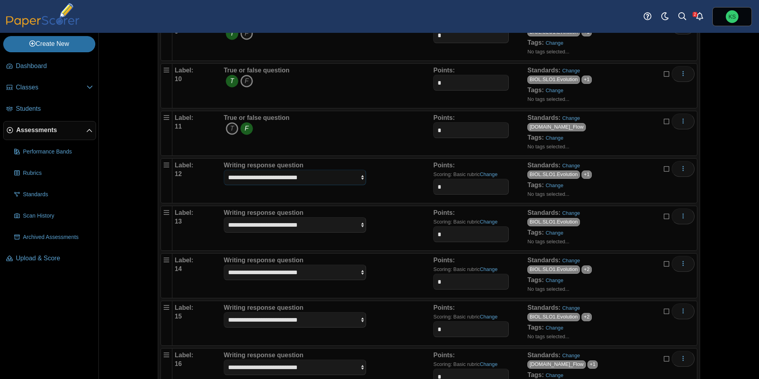
click at [357, 178] on select "**********" at bounding box center [295, 177] width 142 height 15
select select "*****"
click at [337, 227] on select "**********" at bounding box center [295, 224] width 142 height 15
select select "*****"
click at [334, 278] on select "**********" at bounding box center [295, 271] width 142 height 15
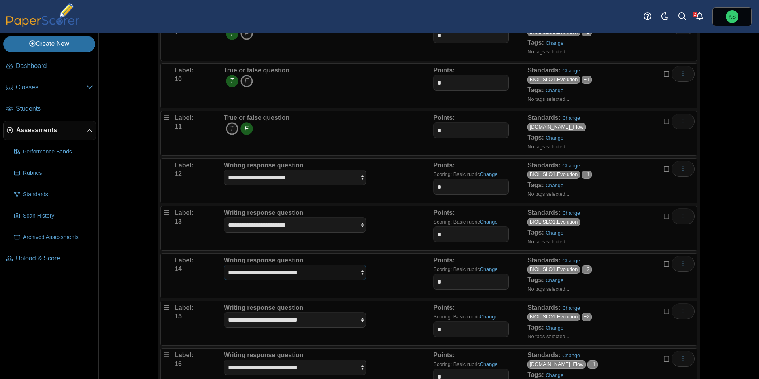
select select "*****"
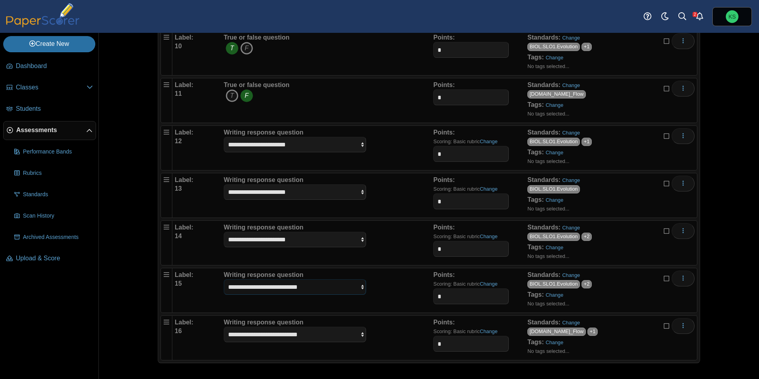
click at [338, 283] on select "**********" at bounding box center [295, 286] width 142 height 15
select select "*****"
click at [343, 339] on select "**********" at bounding box center [295, 333] width 142 height 15
select select "*****"
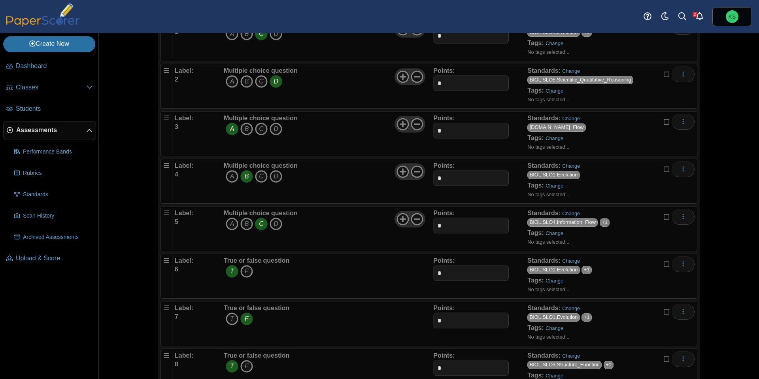
scroll to position [0, 0]
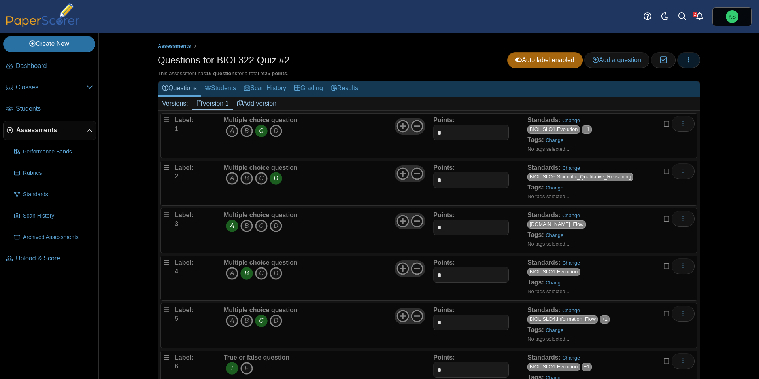
click at [689, 66] on button "button" at bounding box center [688, 60] width 23 height 16
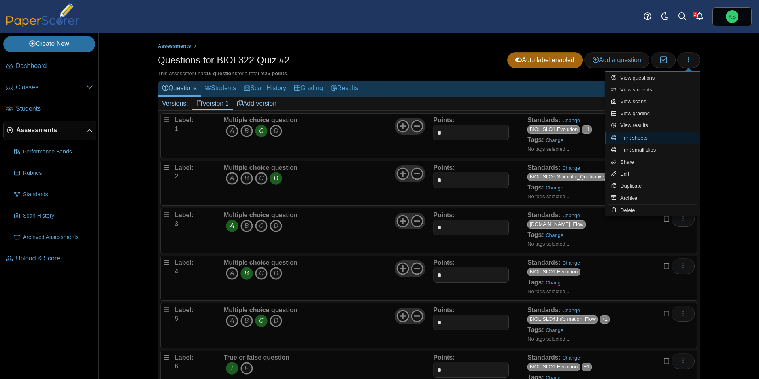
click at [658, 135] on link "Print sheets" at bounding box center [652, 138] width 95 height 12
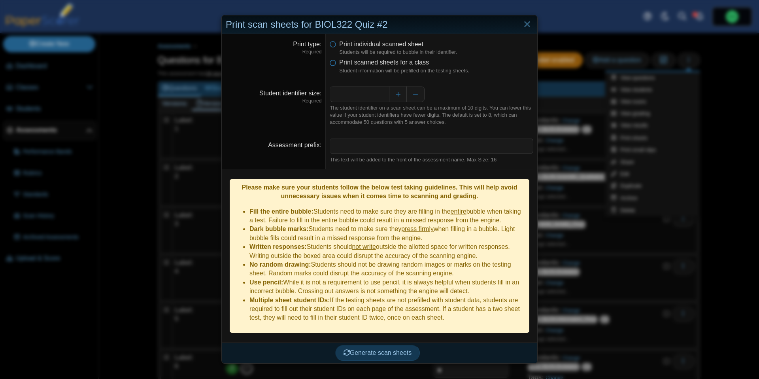
click at [342, 67] on dfn "Student information will be prefilled on the testing sheets." at bounding box center [436, 70] width 194 height 7
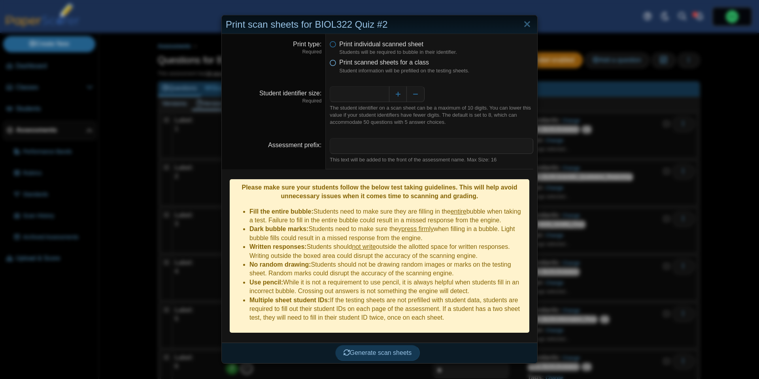
click at [334, 63] on icon at bounding box center [333, 61] width 6 height 6
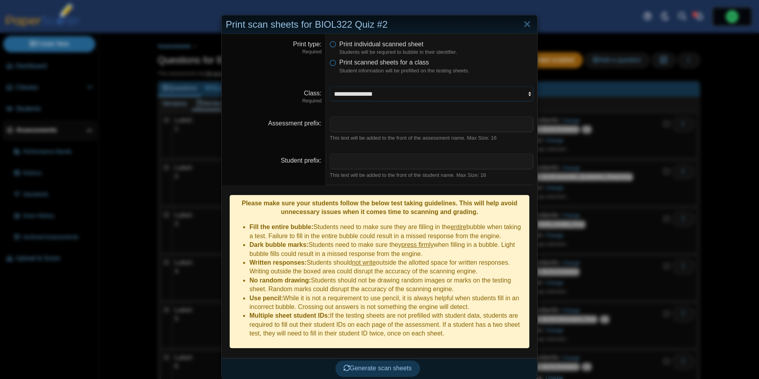
click at [353, 95] on select "**********" at bounding box center [432, 93] width 204 height 15
select select "**********"
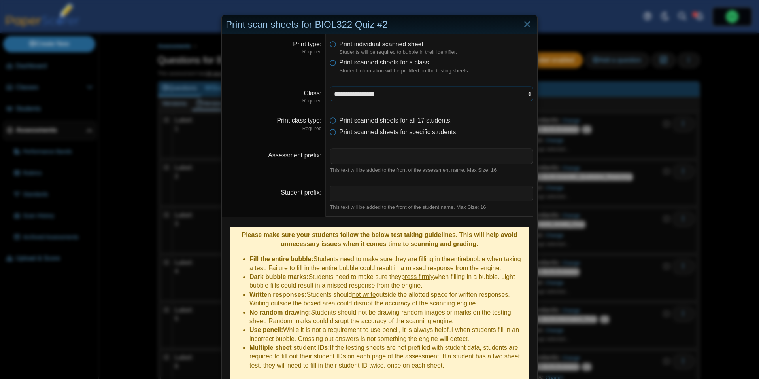
scroll to position [24, 0]
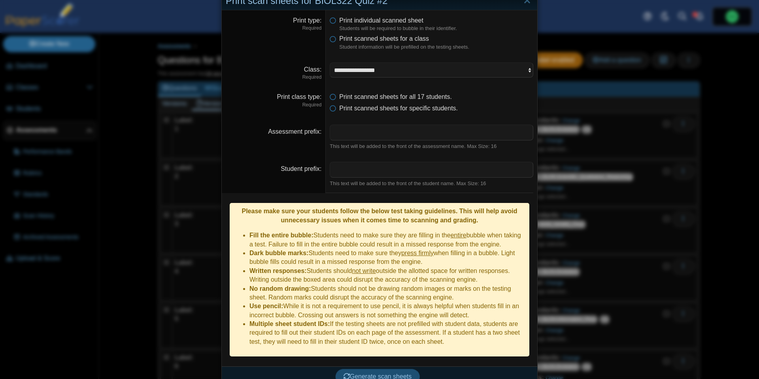
click at [388, 373] on span "Generate scan sheets" at bounding box center [377, 376] width 68 height 7
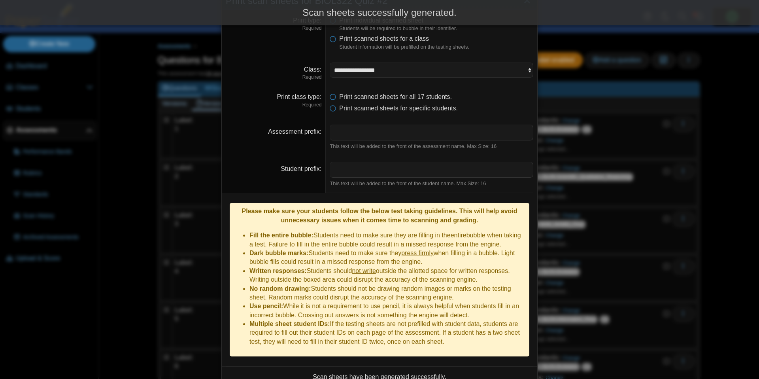
scroll to position [87, 0]
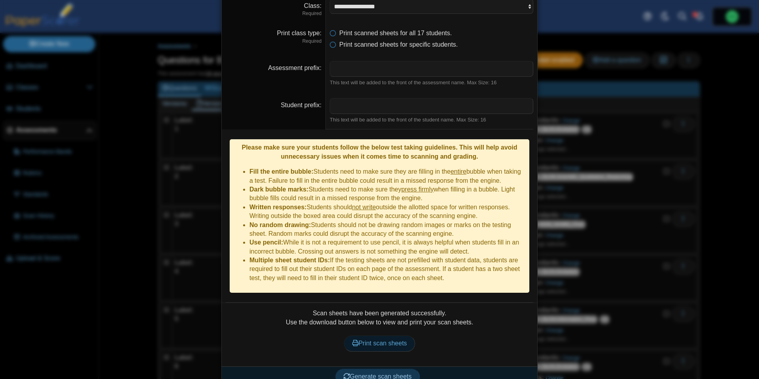
click at [388, 340] on span "Print scan sheets" at bounding box center [379, 343] width 55 height 7
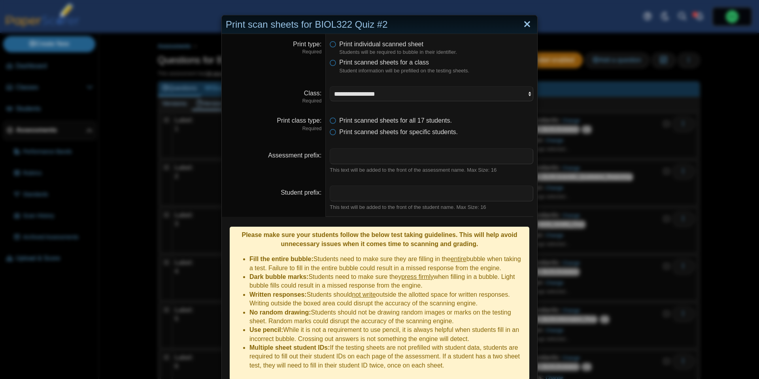
click at [530, 22] on link "Close" at bounding box center [527, 24] width 12 height 13
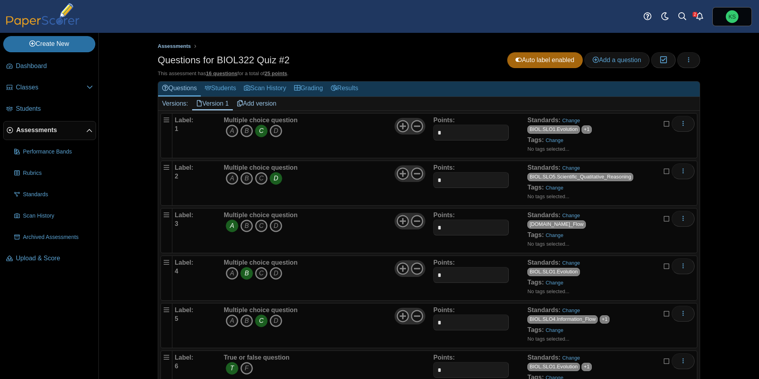
click at [179, 43] on span "Assessments" at bounding box center [174, 46] width 33 height 6
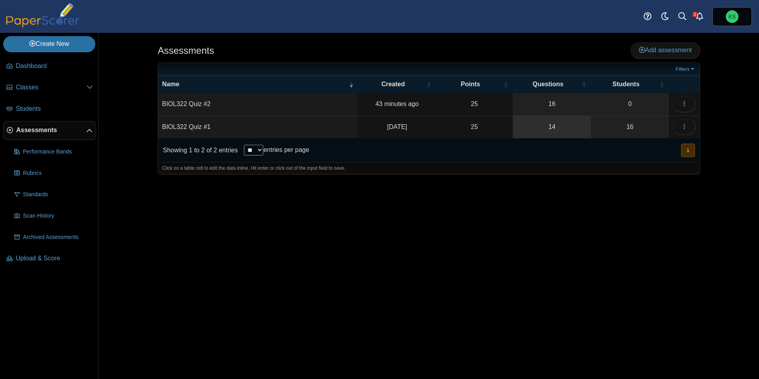
click at [548, 135] on link "14" at bounding box center [552, 127] width 78 height 22
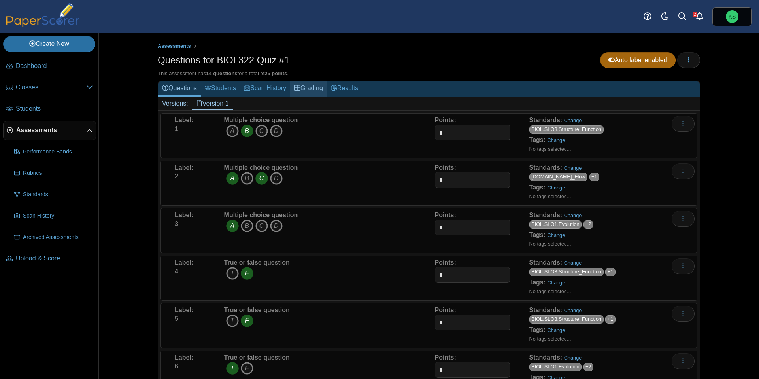
click at [307, 92] on link "Grading" at bounding box center [308, 88] width 37 height 15
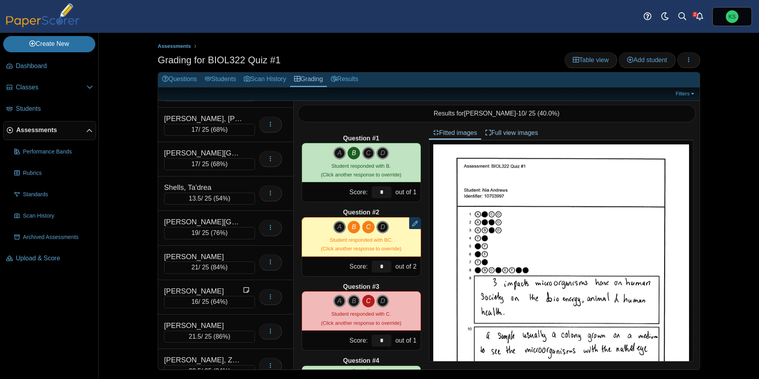
scroll to position [282, 0]
